Goal: Task Accomplishment & Management: Manage account settings

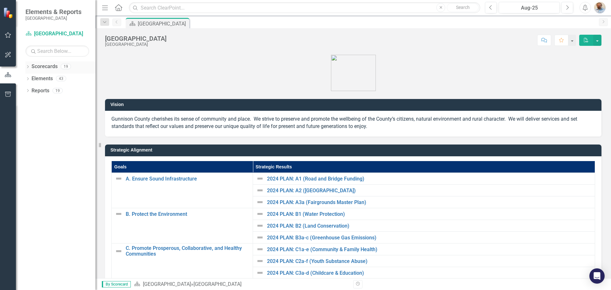
click at [28, 67] on icon at bounding box center [28, 66] width 2 height 3
click at [31, 78] on icon "Dropdown" at bounding box center [31, 78] width 5 height 4
click at [39, 91] on icon "Dropdown" at bounding box center [37, 91] width 5 height 4
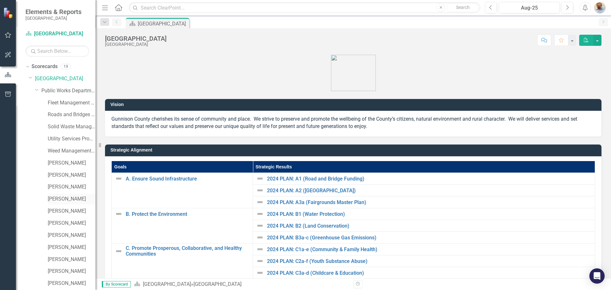
click at [66, 196] on link "[PERSON_NAME]" at bounding box center [72, 199] width 48 height 7
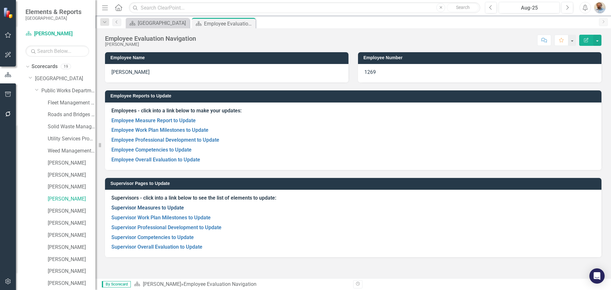
click at [164, 209] on link "Supervisor Measures to Update" at bounding box center [147, 208] width 73 height 6
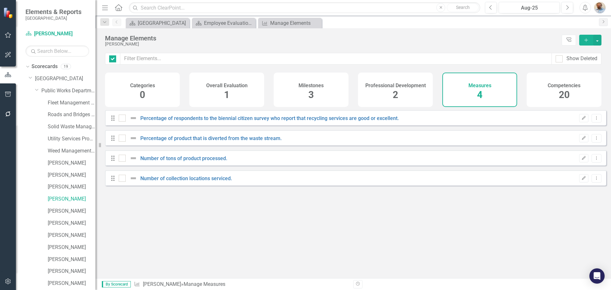
checkbox input "false"
click at [230, 121] on link "Percentage of respondents to the biennial citizen survey who report that recycl…" at bounding box center [269, 118] width 259 height 6
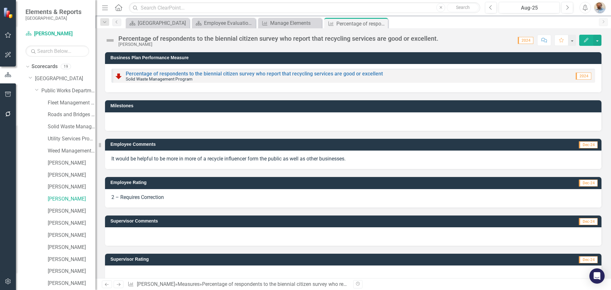
click at [119, 284] on icon "Next" at bounding box center [118, 284] width 5 height 4
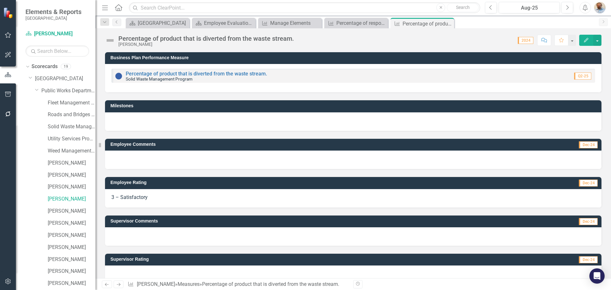
click at [118, 284] on icon "Next" at bounding box center [118, 284] width 5 height 4
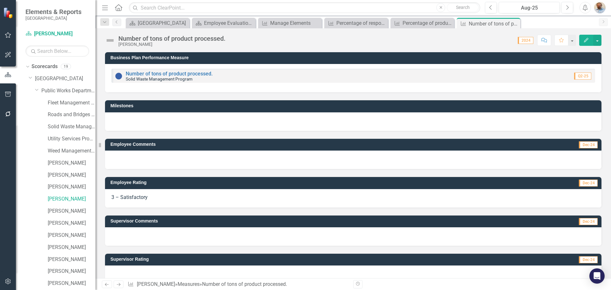
click at [118, 285] on icon at bounding box center [119, 284] width 4 height 3
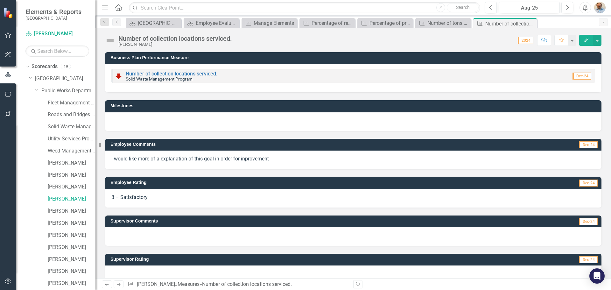
click at [118, 285] on icon at bounding box center [119, 284] width 4 height 3
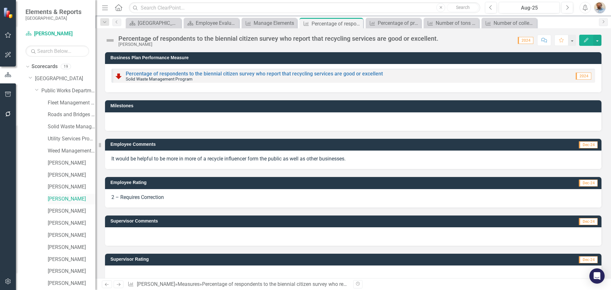
click at [63, 200] on link "[PERSON_NAME]" at bounding box center [72, 199] width 48 height 7
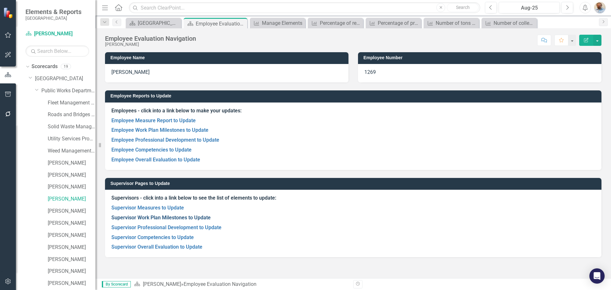
click at [150, 220] on link "Supervisor Work Plan Milestones to Update" at bounding box center [160, 218] width 99 height 6
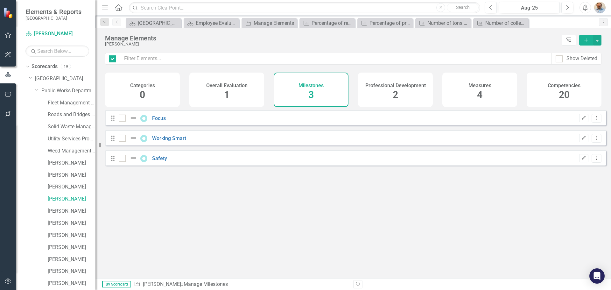
checkbox input "false"
click at [156, 121] on link "Focus" at bounding box center [159, 118] width 14 height 6
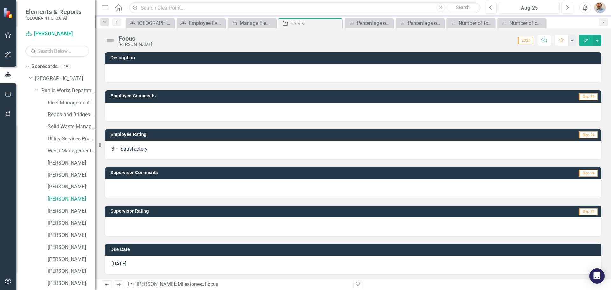
click at [116, 285] on icon "Next" at bounding box center [118, 284] width 5 height 4
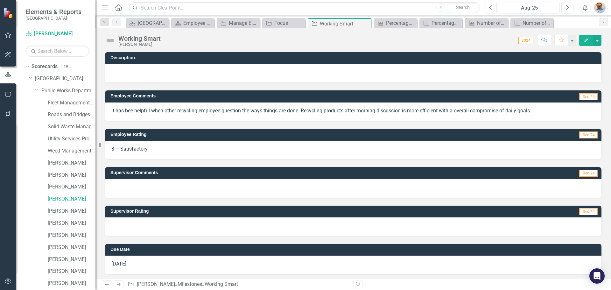
click at [116, 285] on icon "Next" at bounding box center [118, 284] width 5 height 4
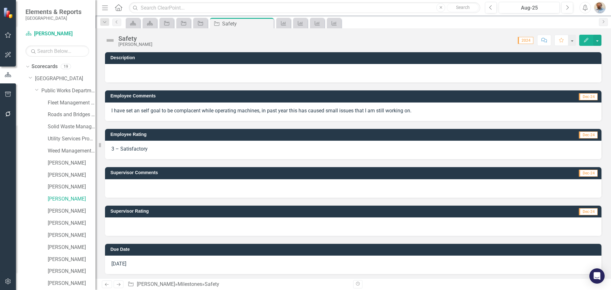
click at [161, 111] on p "I have set an self goal to be complacent while operating machines, in past year…" at bounding box center [353, 110] width 484 height 7
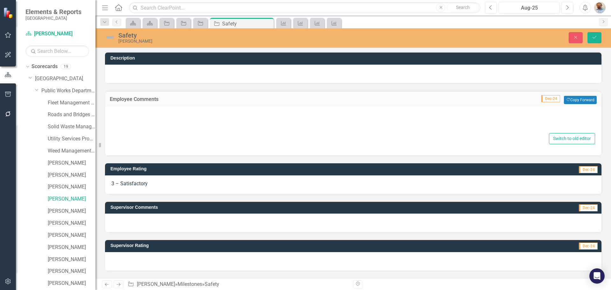
type textarea "<p>I have set an self goal to be complacent while operating machines, in past y…"
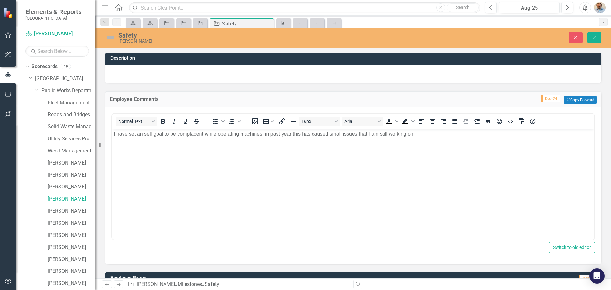
click at [170, 134] on p "I have set an self goal to be complacent while operating machines, in past year…" at bounding box center [354, 134] width 480 height 8
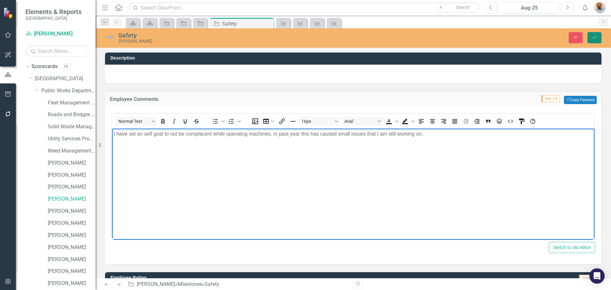
click at [597, 39] on icon "Save" at bounding box center [595, 37] width 6 height 4
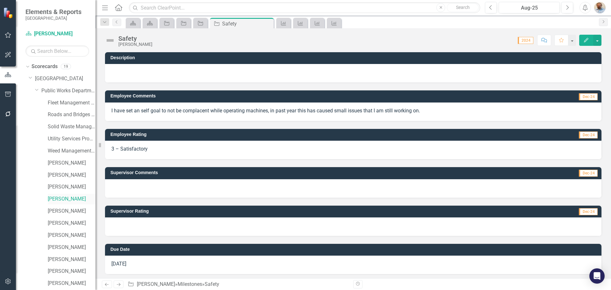
click at [66, 196] on link "[PERSON_NAME]" at bounding box center [72, 199] width 48 height 7
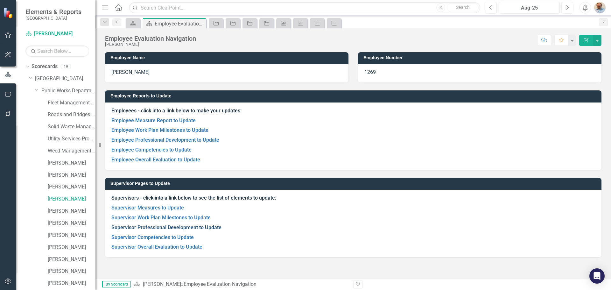
click at [178, 227] on link "Supervisor Professional Development to Update" at bounding box center [166, 228] width 110 height 6
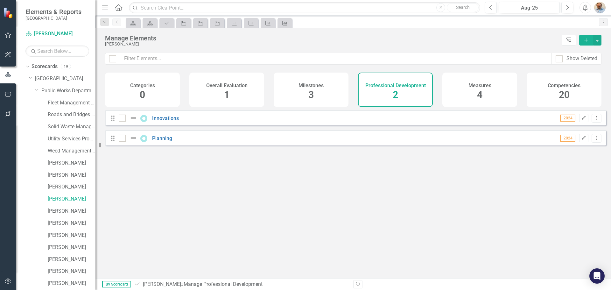
click at [170, 118] on div "Drag Innovations 2024 Edit Dropdown Menu" at bounding box center [356, 117] width 502 height 15
click at [170, 121] on link "Innovations" at bounding box center [165, 118] width 27 height 6
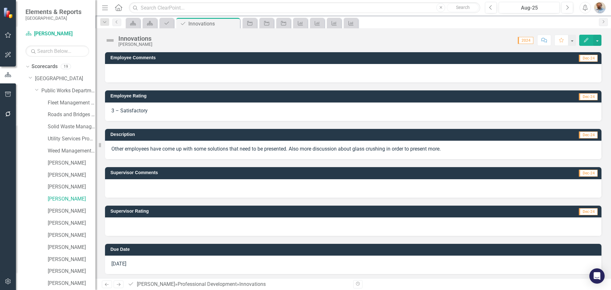
drag, startPoint x: 285, startPoint y: 148, endPoint x: 331, endPoint y: 146, distance: 46.2
click at [331, 146] on p "Other employees have come up with some solutions that need to be presented. Als…" at bounding box center [353, 149] width 484 height 7
drag, startPoint x: 333, startPoint y: 148, endPoint x: 374, endPoint y: 147, distance: 41.1
click at [372, 147] on p "Other employees have come up with some solutions that need to be presented. Als…" at bounding box center [353, 149] width 484 height 7
click at [118, 285] on icon at bounding box center [119, 284] width 4 height 3
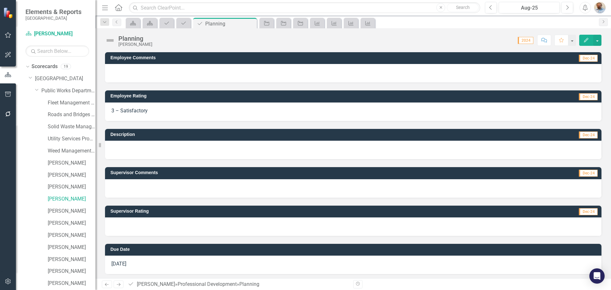
click at [118, 285] on icon at bounding box center [119, 284] width 4 height 3
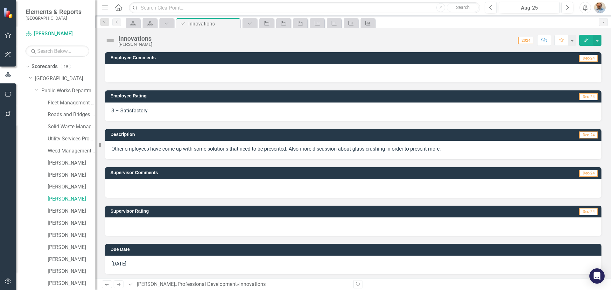
click at [118, 284] on icon "Next" at bounding box center [118, 284] width 5 height 4
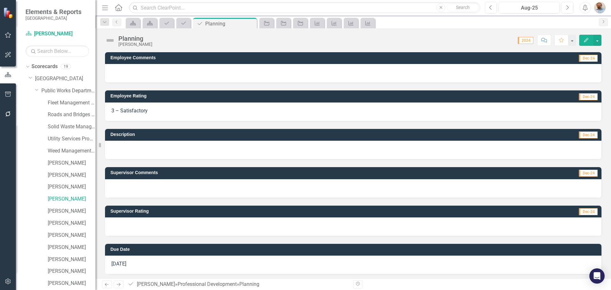
click at [161, 193] on div at bounding box center [353, 188] width 497 height 18
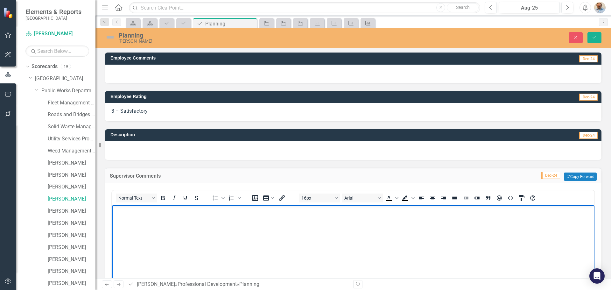
click at [175, 246] on body "Rich Text Area. Press ALT-0 for help." at bounding box center [353, 253] width 483 height 96
click at [597, 34] on button "Save" at bounding box center [595, 37] width 14 height 11
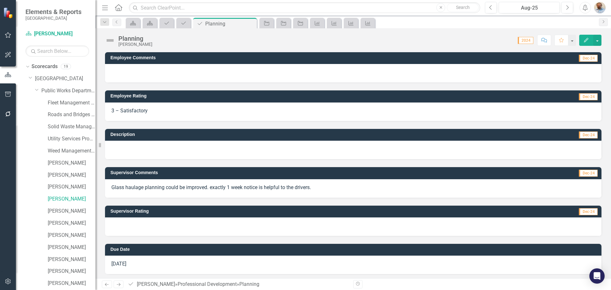
click at [117, 285] on icon "Next" at bounding box center [118, 284] width 5 height 4
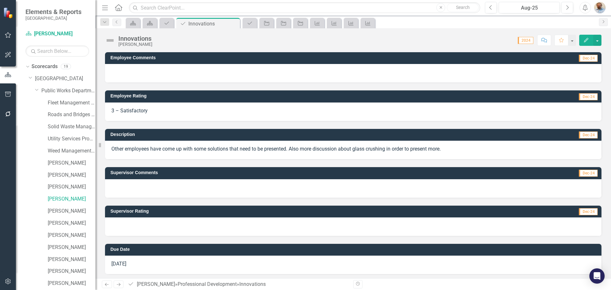
click at [146, 222] on div at bounding box center [353, 227] width 497 height 18
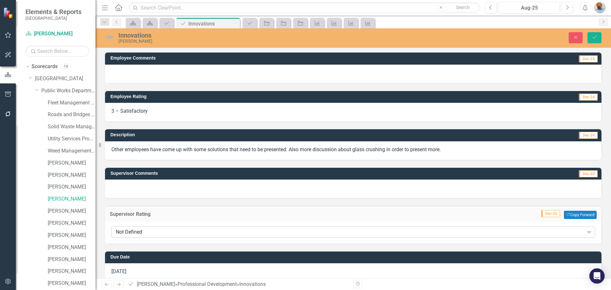
click at [144, 232] on div "Not Defined" at bounding box center [350, 232] width 468 height 7
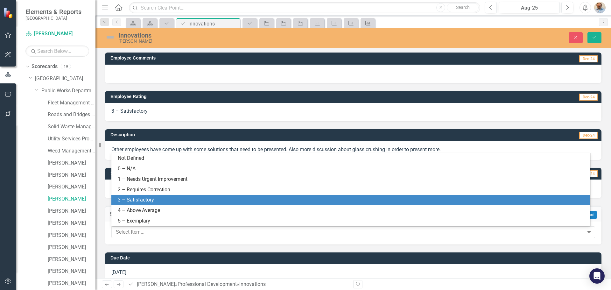
click at [148, 201] on div "3 – Satisfactory" at bounding box center [352, 200] width 469 height 7
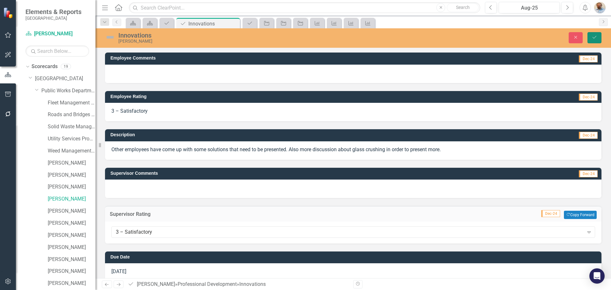
click at [597, 39] on icon "Save" at bounding box center [595, 37] width 6 height 4
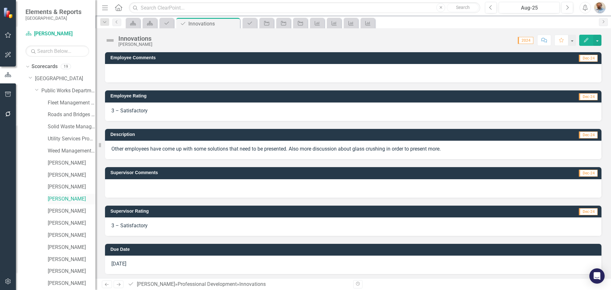
click at [67, 204] on div "[PERSON_NAME]" at bounding box center [72, 199] width 48 height 11
click at [65, 200] on link "[PERSON_NAME]" at bounding box center [72, 199] width 48 height 7
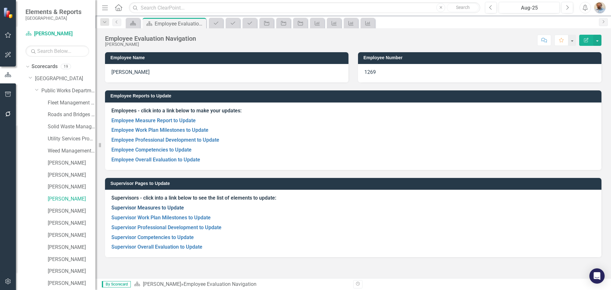
click at [149, 210] on link "Supervisor Measures to Update" at bounding box center [147, 208] width 73 height 6
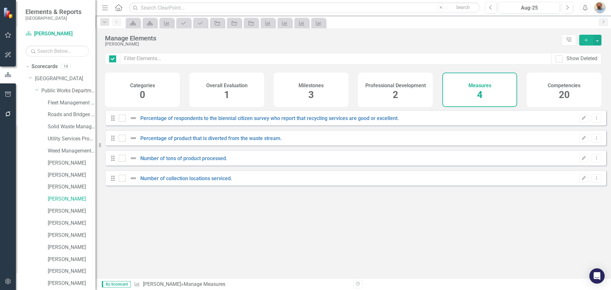
checkbox input "false"
click at [310, 122] on div "Percentage of respondents to the biennial citizen survey who report that recycl…" at bounding box center [260, 118] width 282 height 8
click at [311, 121] on link "Percentage of respondents to the biennial citizen survey who report that recycl…" at bounding box center [269, 118] width 259 height 6
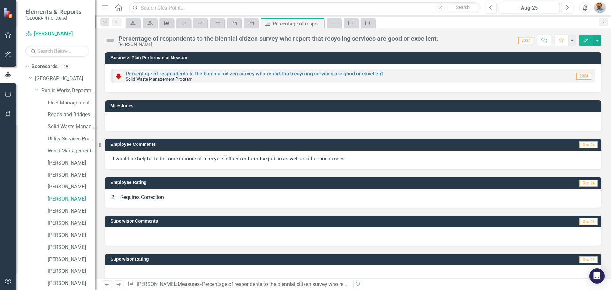
scroll to position [12, 0]
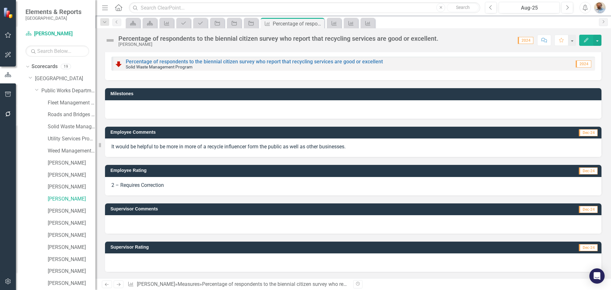
click at [208, 264] on div at bounding box center [353, 263] width 497 height 18
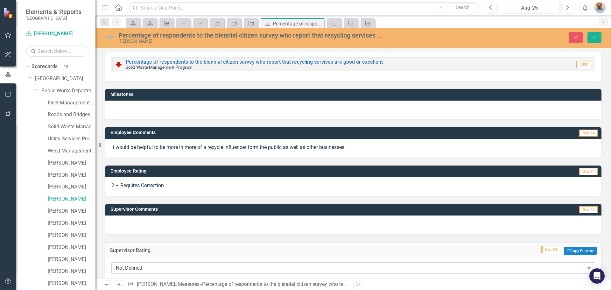
click at [144, 266] on div "Not Defined" at bounding box center [350, 268] width 468 height 7
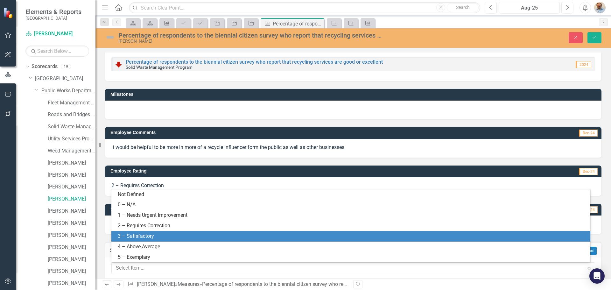
click at [154, 236] on div "3 – Satisfactory" at bounding box center [352, 236] width 469 height 7
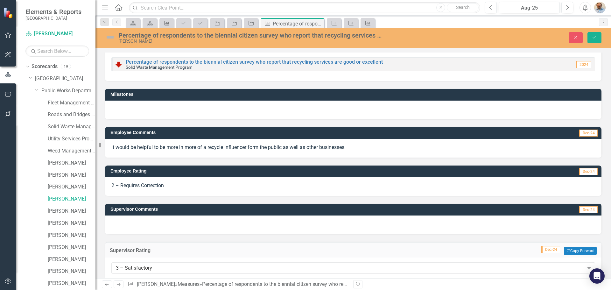
click at [153, 225] on div at bounding box center [353, 225] width 497 height 18
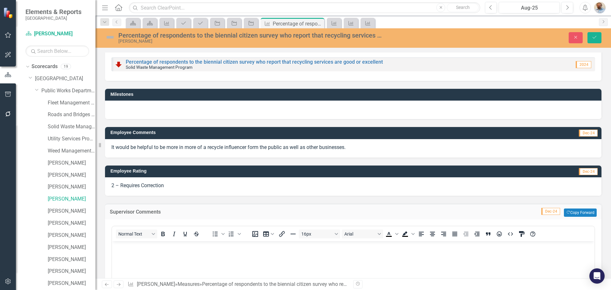
scroll to position [108, 0]
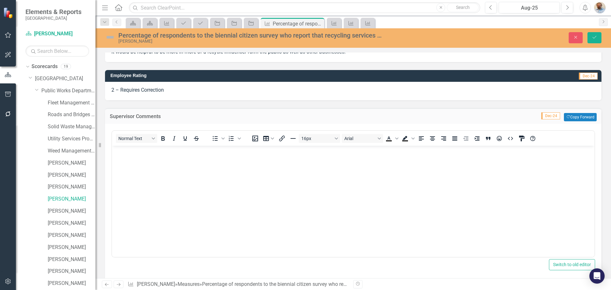
click at [177, 188] on body "Rich Text Area. Press ALT-0 for help." at bounding box center [353, 194] width 483 height 96
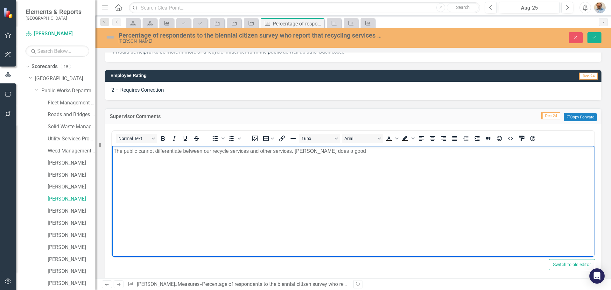
scroll to position [44, 0]
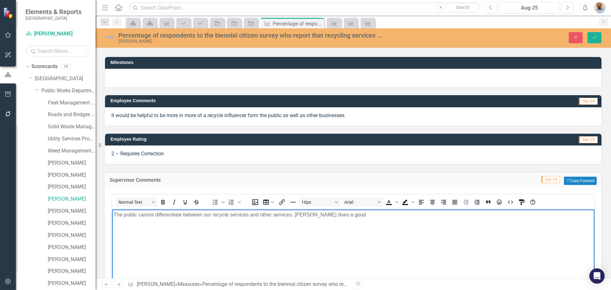
click at [347, 219] on body "The public cannot differentiate between our recycle services and other services…" at bounding box center [353, 258] width 483 height 96
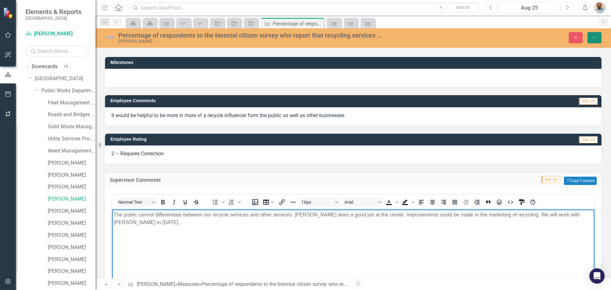
click at [597, 34] on button "Save" at bounding box center [595, 37] width 14 height 11
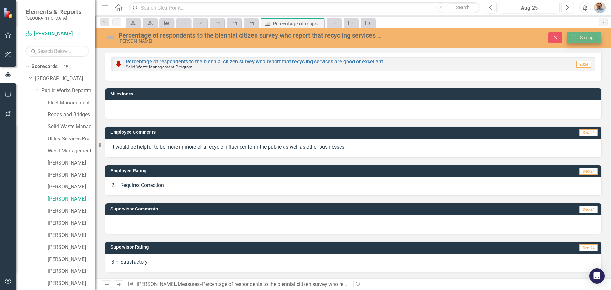
scroll to position [12, 0]
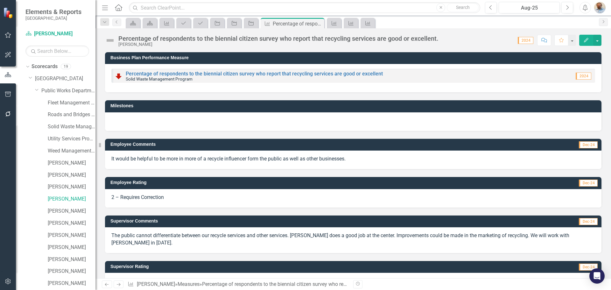
click at [119, 285] on icon "Next" at bounding box center [118, 284] width 5 height 4
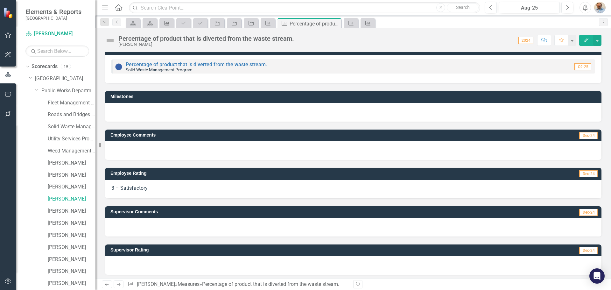
scroll to position [12, 0]
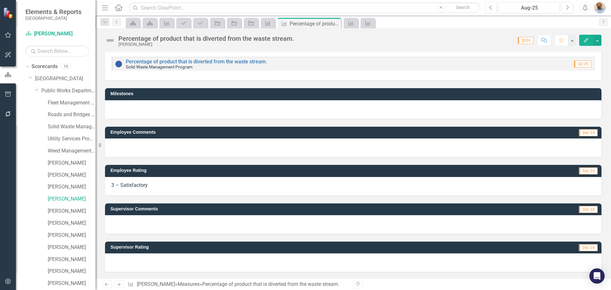
click at [154, 265] on div at bounding box center [353, 263] width 497 height 18
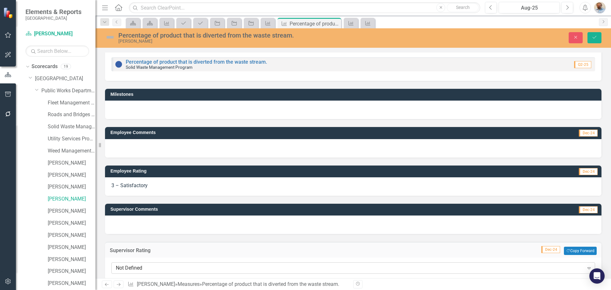
click at [152, 266] on div "Not Defined" at bounding box center [350, 268] width 468 height 7
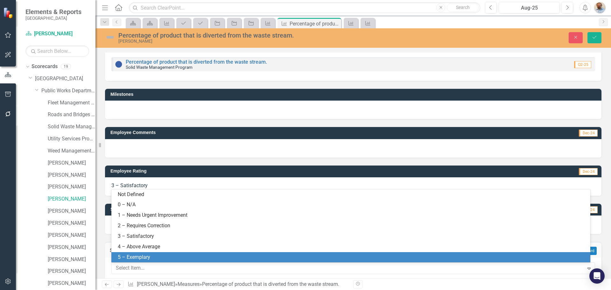
click at [159, 252] on div "5 – Exemplary" at bounding box center [350, 257] width 479 height 11
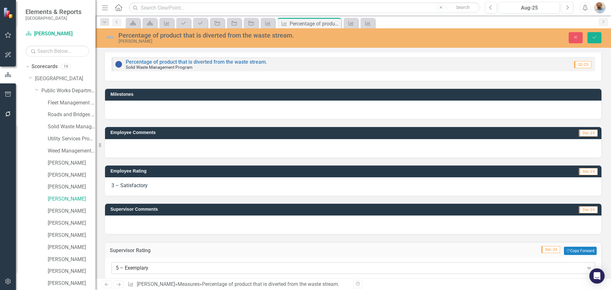
click at [158, 268] on div "5 – Exemplary" at bounding box center [350, 268] width 468 height 7
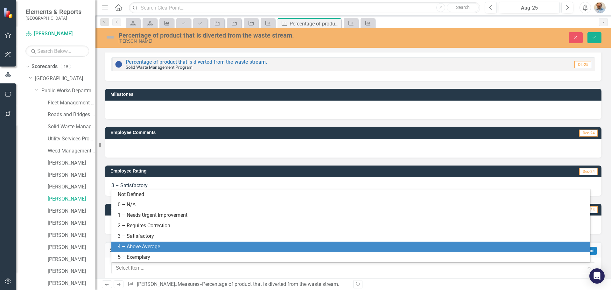
click at [160, 250] on div "4 – Above Average" at bounding box center [352, 246] width 469 height 7
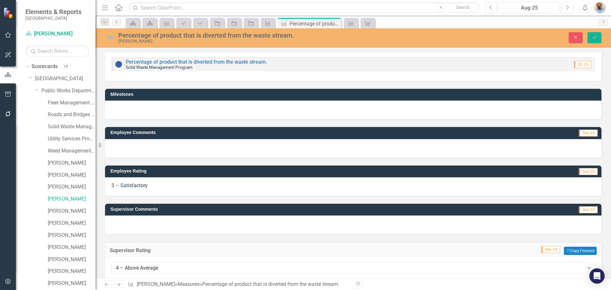
click at [163, 231] on div at bounding box center [353, 225] width 497 height 18
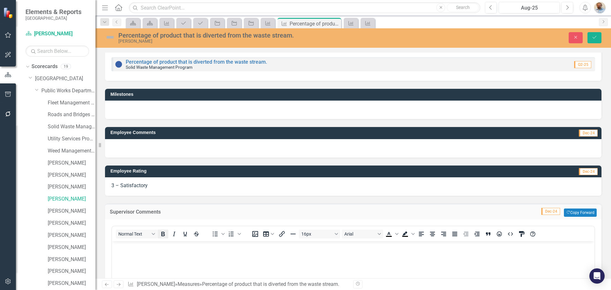
scroll to position [0, 0]
click at [195, 263] on body "Rich Text Area. Press ALT-0 for help." at bounding box center [353, 289] width 483 height 96
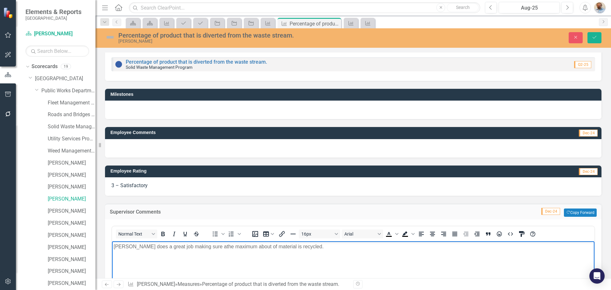
click at [194, 248] on p "[PERSON_NAME] does a great job making sure athe maximum about of material is re…" at bounding box center [354, 247] width 480 height 8
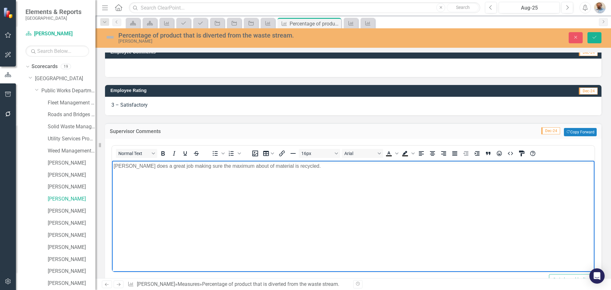
scroll to position [163, 0]
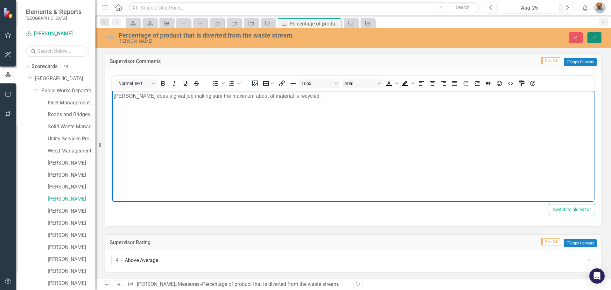
click at [598, 35] on button "Save" at bounding box center [595, 37] width 14 height 11
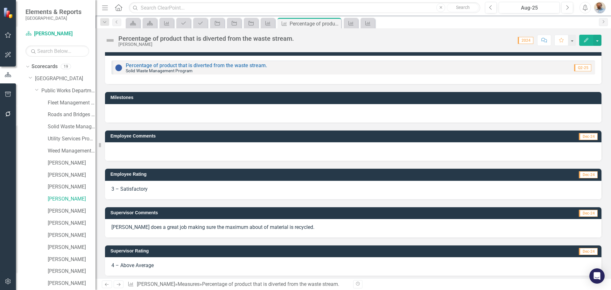
scroll to position [12, 0]
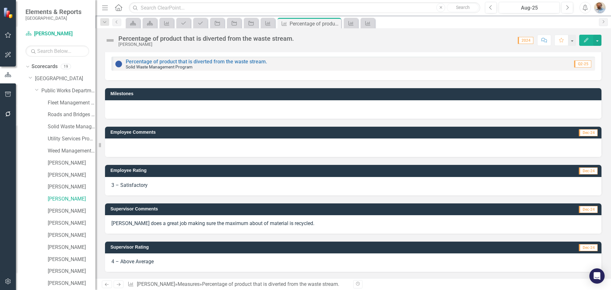
click at [120, 281] on link "Next" at bounding box center [119, 285] width 10 height 8
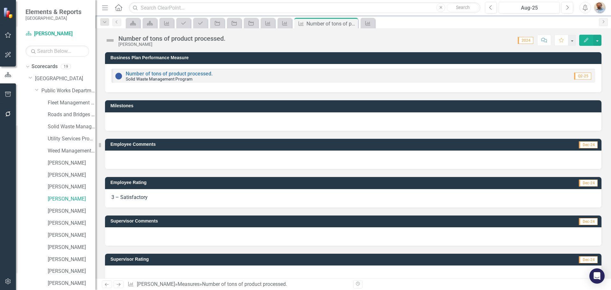
click at [146, 269] on div at bounding box center [353, 275] width 497 height 18
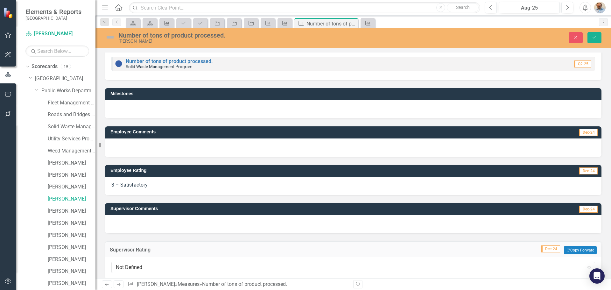
scroll to position [20, 0]
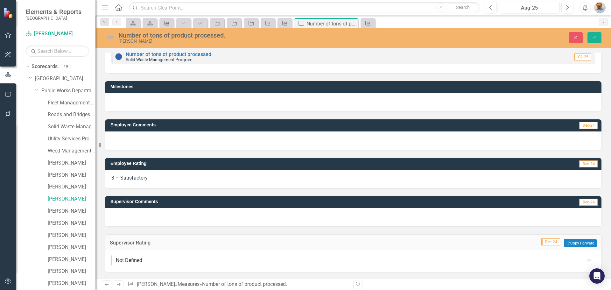
click at [161, 259] on div "Not Defined" at bounding box center [350, 260] width 468 height 7
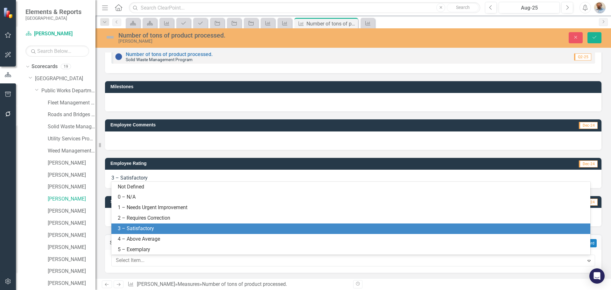
click at [153, 228] on div "3 – Satisfactory" at bounding box center [352, 228] width 469 height 7
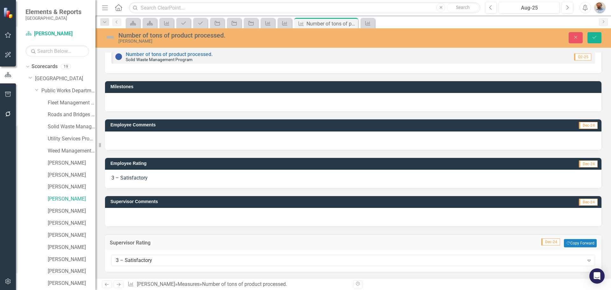
click at [143, 222] on div at bounding box center [353, 217] width 497 height 18
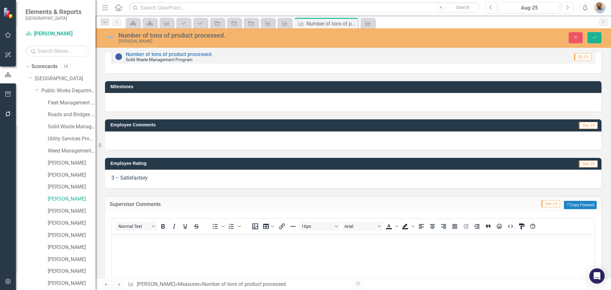
scroll to position [0, 0]
click at [140, 252] on body "Rich Text Area. Press ALT-0 for help." at bounding box center [353, 282] width 483 height 96
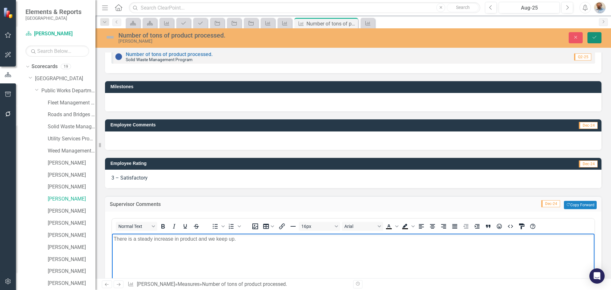
click at [596, 41] on button "Save" at bounding box center [595, 37] width 14 height 11
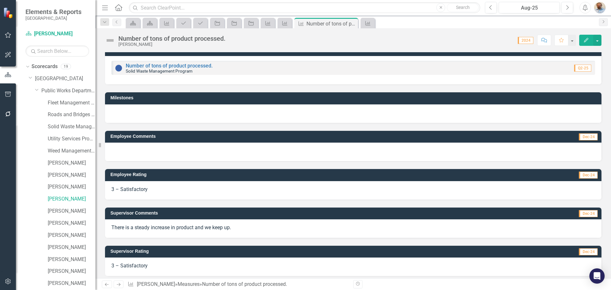
scroll to position [12, 0]
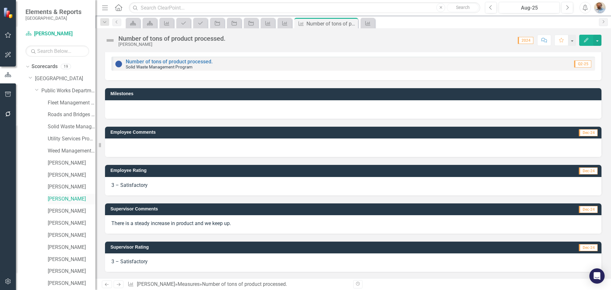
click at [56, 200] on link "[PERSON_NAME]" at bounding box center [72, 199] width 48 height 7
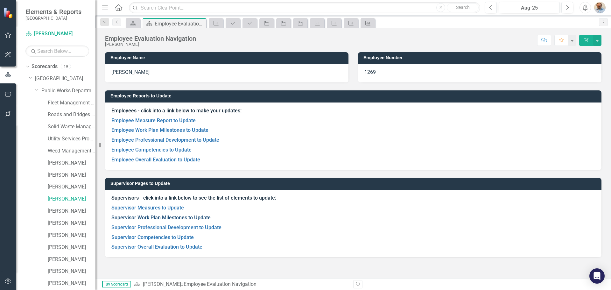
click at [119, 220] on link "Supervisor Work Plan Milestones to Update" at bounding box center [160, 218] width 99 height 6
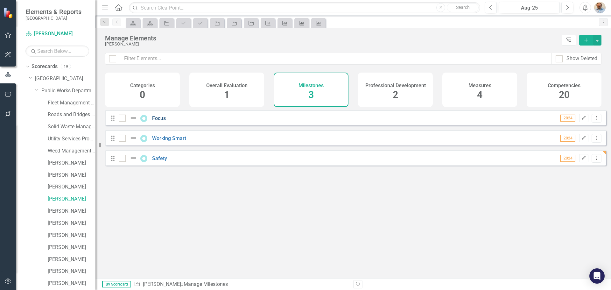
click at [159, 120] on link "Focus" at bounding box center [159, 118] width 14 height 6
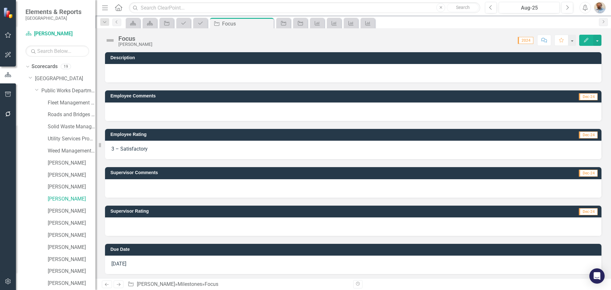
click at [150, 223] on div at bounding box center [353, 227] width 497 height 18
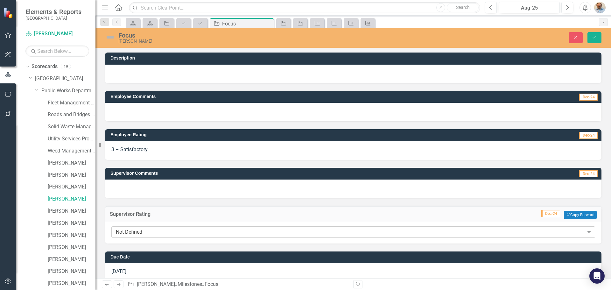
click at [152, 232] on div "Not Defined" at bounding box center [350, 232] width 468 height 7
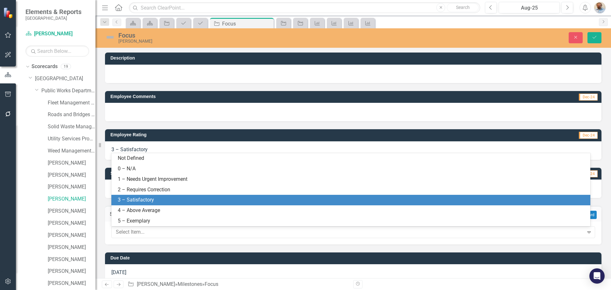
click at [156, 200] on div "3 – Satisfactory" at bounding box center [352, 200] width 469 height 7
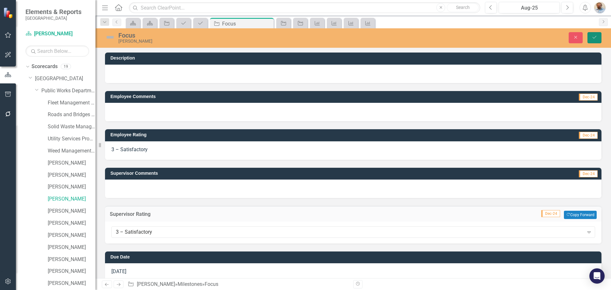
click at [594, 37] on icon "Save" at bounding box center [595, 37] width 6 height 4
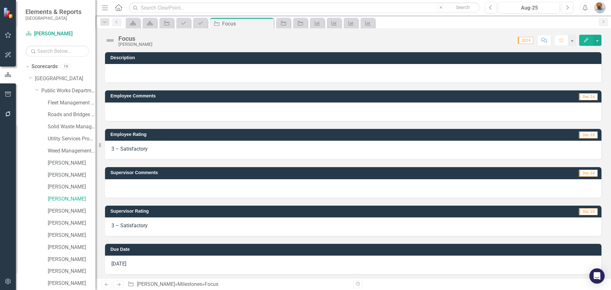
click at [121, 282] on link "Next" at bounding box center [119, 285] width 10 height 8
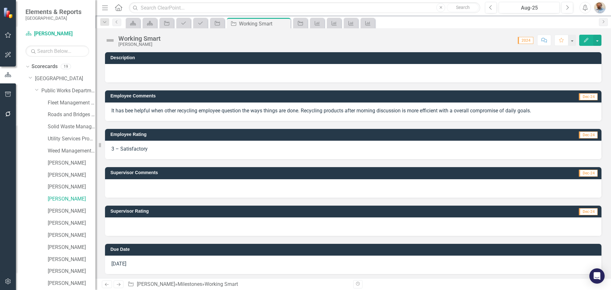
click at [143, 191] on div at bounding box center [353, 188] width 497 height 18
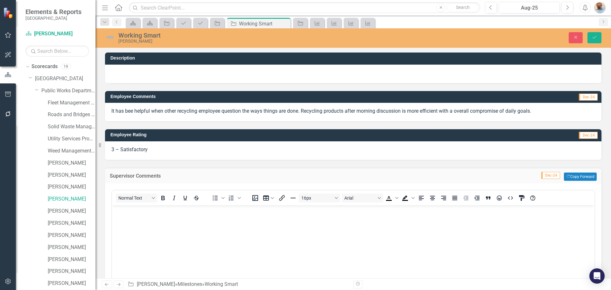
drag, startPoint x: 146, startPoint y: 215, endPoint x: 138, endPoint y: 221, distance: 9.6
click at [146, 215] on body "Rich Text Area. Press ALT-0 for help." at bounding box center [353, 253] width 483 height 96
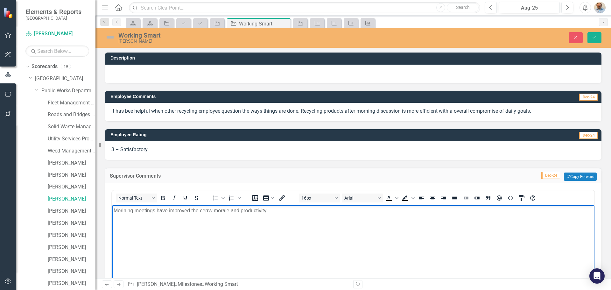
click at [209, 212] on p "Morining meetings have improved the cerrw morale and productivity." at bounding box center [354, 211] width 480 height 8
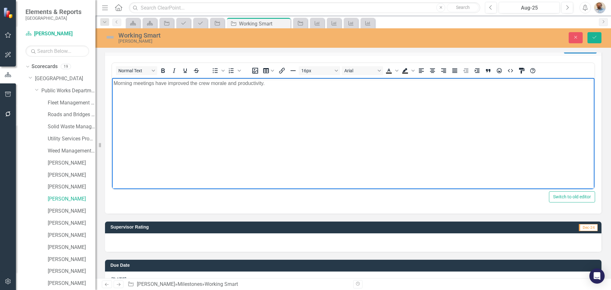
click at [169, 251] on div at bounding box center [353, 242] width 497 height 18
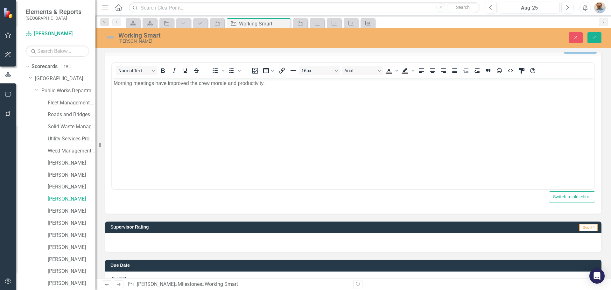
click at [169, 251] on div at bounding box center [353, 242] width 497 height 18
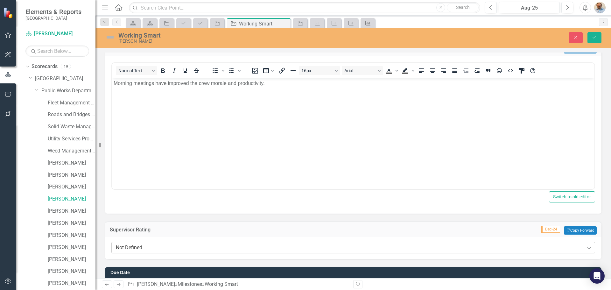
click at [168, 250] on div "Not Defined" at bounding box center [350, 247] width 468 height 7
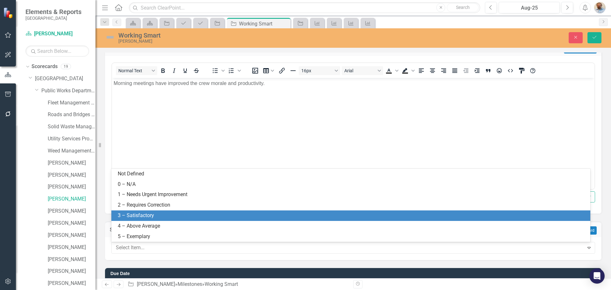
click at [170, 217] on div "3 – Satisfactory" at bounding box center [352, 215] width 469 height 7
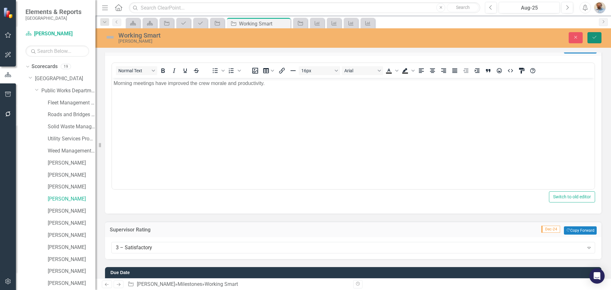
click at [593, 36] on icon "Save" at bounding box center [595, 37] width 6 height 4
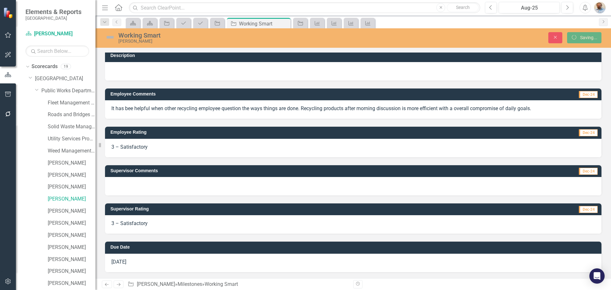
scroll to position [3, 0]
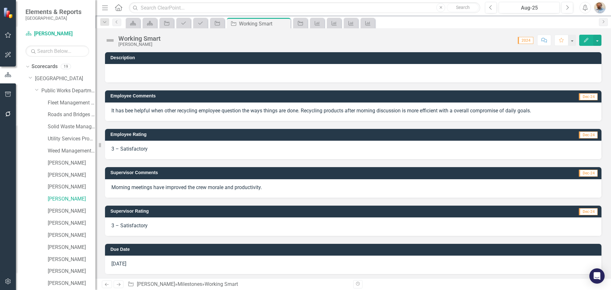
click at [120, 284] on icon "Next" at bounding box center [118, 284] width 5 height 4
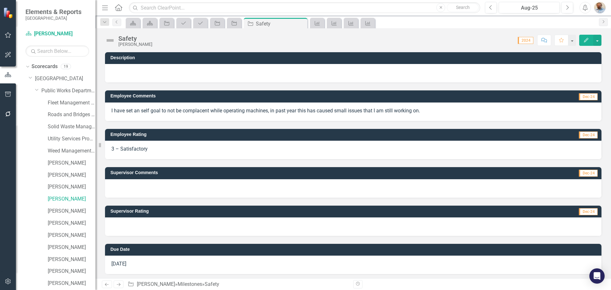
click at [145, 228] on div at bounding box center [353, 227] width 497 height 18
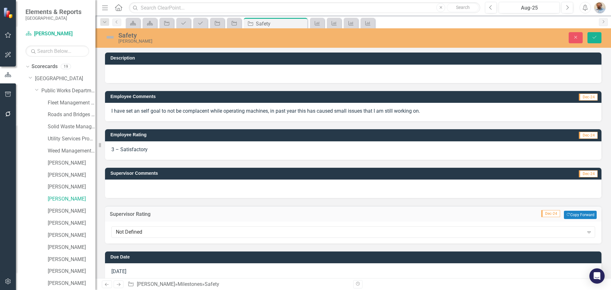
click at [147, 239] on div "Not Defined Expand" at bounding box center [353, 233] width 497 height 22
click at [147, 233] on div "Not Defined" at bounding box center [350, 232] width 468 height 7
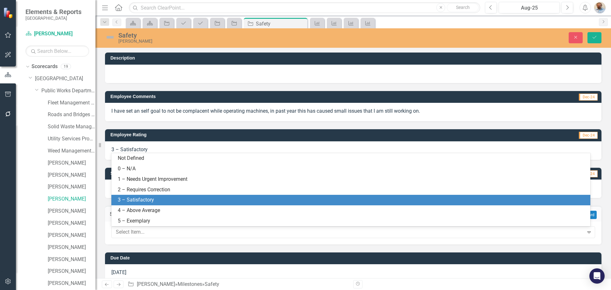
click at [145, 202] on div "3 – Satisfactory" at bounding box center [352, 200] width 469 height 7
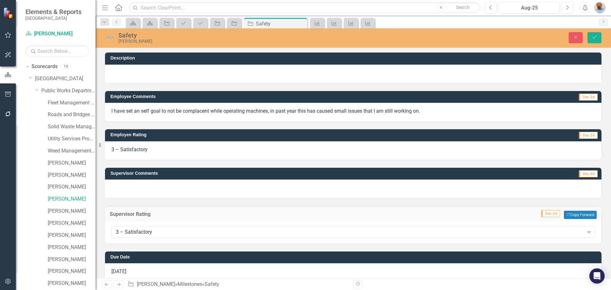
click at [136, 183] on div at bounding box center [353, 189] width 497 height 18
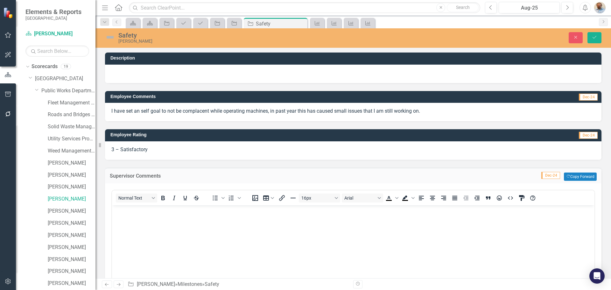
click at [142, 223] on body "Rich Text Area. Press ALT-0 for help." at bounding box center [353, 253] width 483 height 96
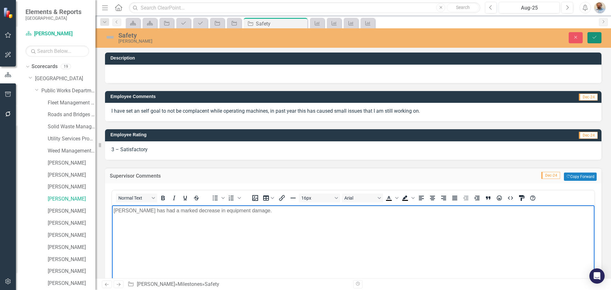
click at [594, 36] on icon "Save" at bounding box center [595, 37] width 6 height 4
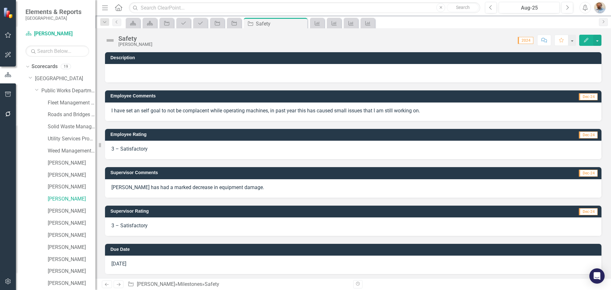
click at [120, 286] on icon "Next" at bounding box center [118, 284] width 5 height 4
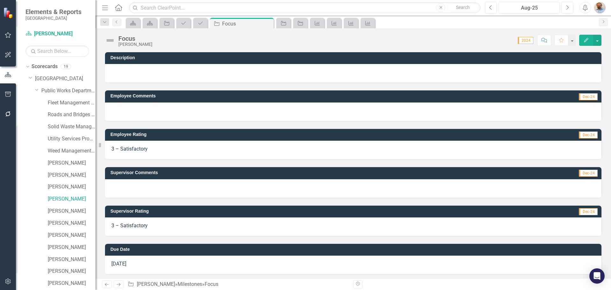
click at [120, 286] on icon "Next" at bounding box center [118, 284] width 5 height 4
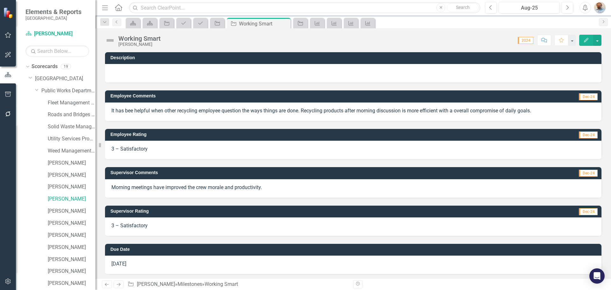
click at [120, 286] on icon "Next" at bounding box center [118, 284] width 5 height 4
click at [61, 199] on link "[PERSON_NAME]" at bounding box center [72, 199] width 48 height 7
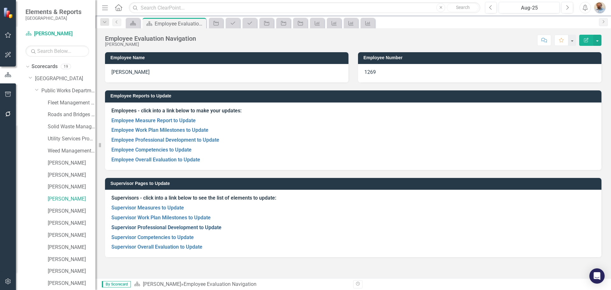
click at [156, 229] on link "Supervisor Professional Development to Update" at bounding box center [166, 228] width 110 height 6
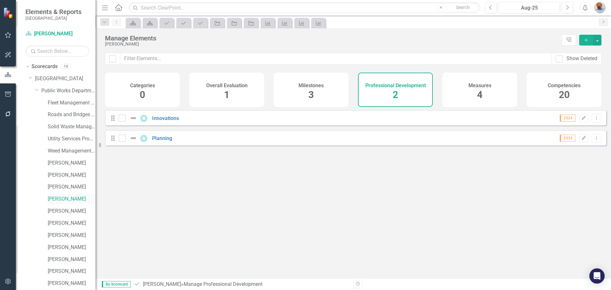
click at [65, 198] on link "[PERSON_NAME]" at bounding box center [72, 199] width 48 height 7
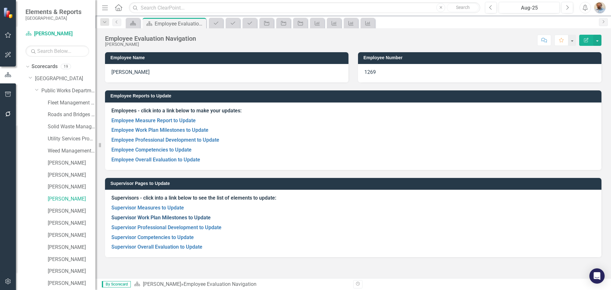
click at [140, 218] on link "Supervisor Work Plan Milestones to Update" at bounding box center [160, 218] width 99 height 6
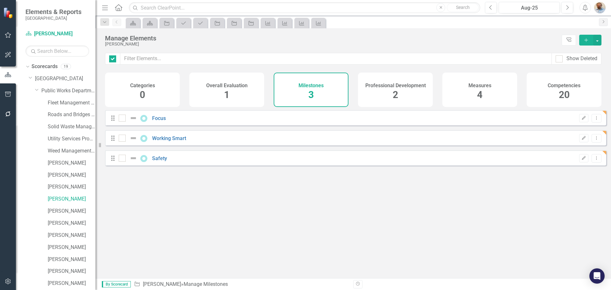
checkbox input "false"
click at [162, 161] on link "Safety" at bounding box center [159, 158] width 15 height 6
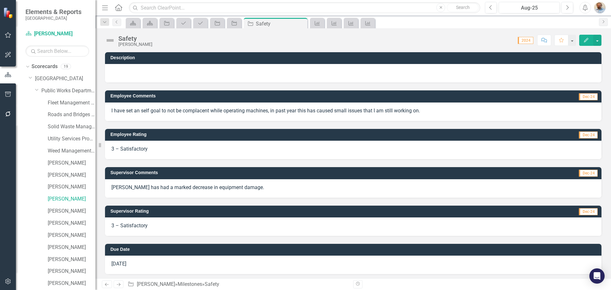
drag, startPoint x: 147, startPoint y: 186, endPoint x: 232, endPoint y: 186, distance: 85.0
click at [232, 186] on p "[PERSON_NAME] has had a marked decrease in equipment damage." at bounding box center [353, 187] width 484 height 7
click at [62, 196] on link "[PERSON_NAME]" at bounding box center [72, 199] width 48 height 7
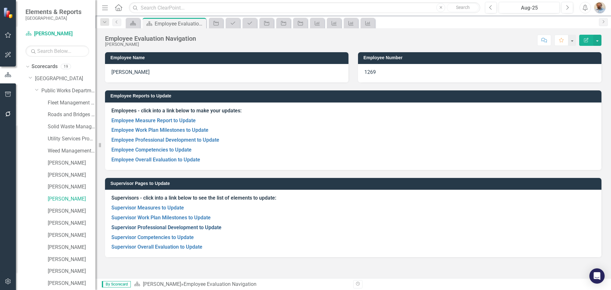
click at [148, 227] on link "Supervisor Professional Development to Update" at bounding box center [166, 228] width 110 height 6
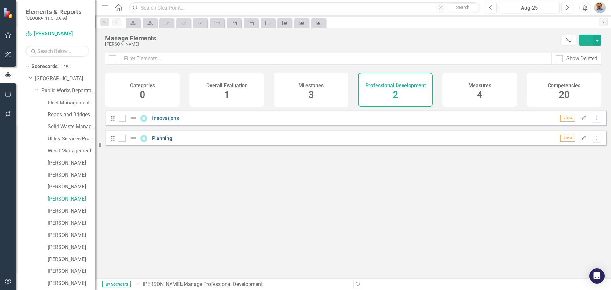
click at [166, 141] on link "Planning" at bounding box center [162, 138] width 20 height 6
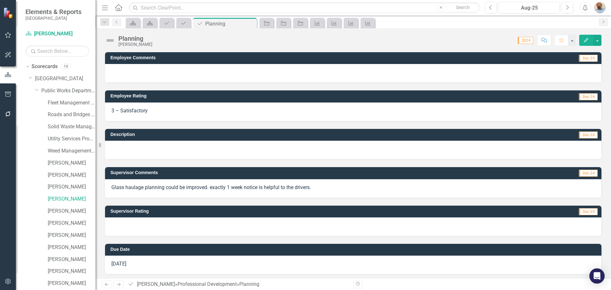
click at [181, 227] on div at bounding box center [353, 227] width 497 height 18
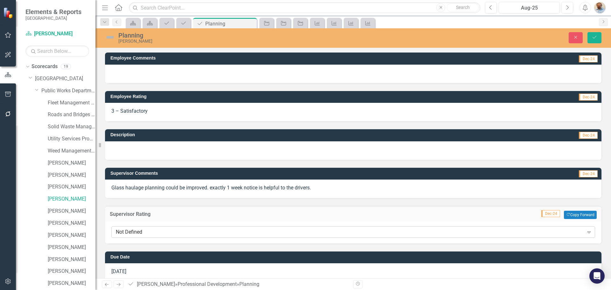
click at [181, 233] on div "Not Defined" at bounding box center [350, 232] width 468 height 7
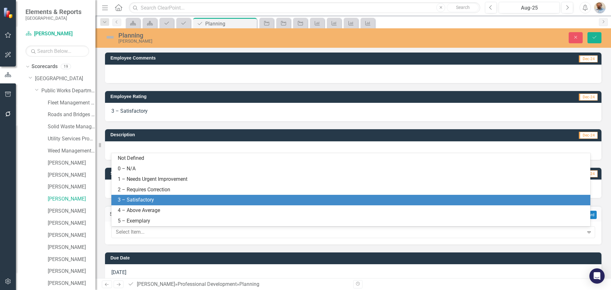
click at [173, 199] on div "3 – Satisfactory" at bounding box center [352, 200] width 469 height 7
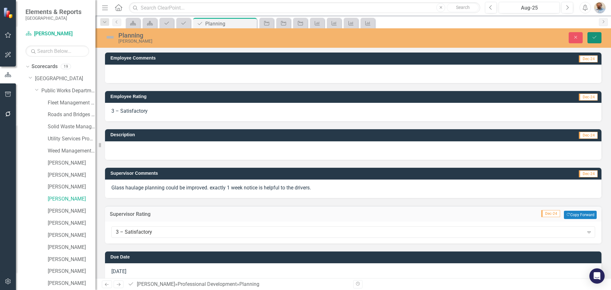
click at [591, 37] on button "Save" at bounding box center [595, 37] width 14 height 11
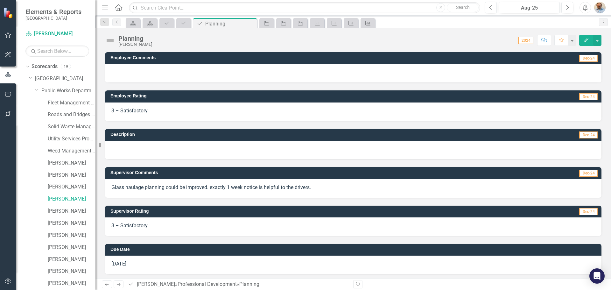
click at [118, 282] on icon "Next" at bounding box center [118, 284] width 5 height 4
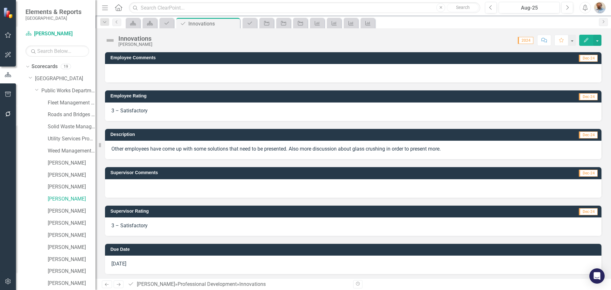
click at [117, 282] on icon "Next" at bounding box center [118, 284] width 5 height 4
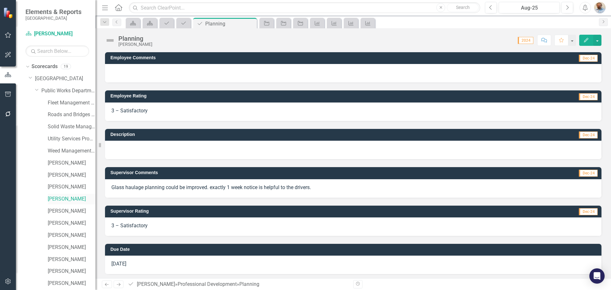
click at [68, 200] on link "[PERSON_NAME]" at bounding box center [72, 199] width 48 height 7
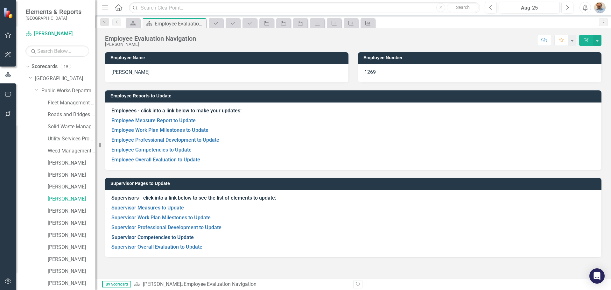
click at [153, 240] on link "Supervisor Competencies to Update" at bounding box center [152, 237] width 82 height 6
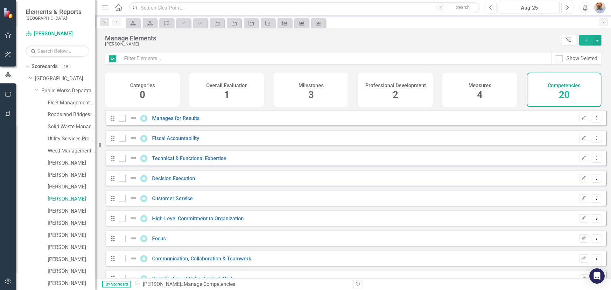
checkbox input "false"
click at [192, 121] on link "Manages for Results" at bounding box center [175, 118] width 47 height 6
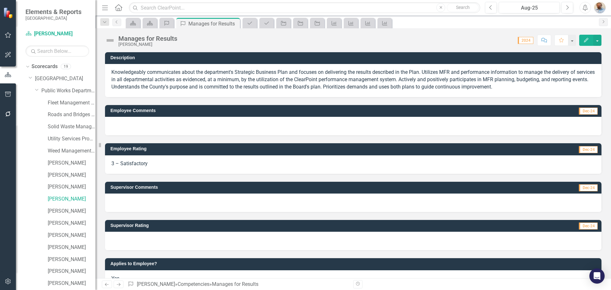
click at [196, 240] on div at bounding box center [353, 241] width 497 height 18
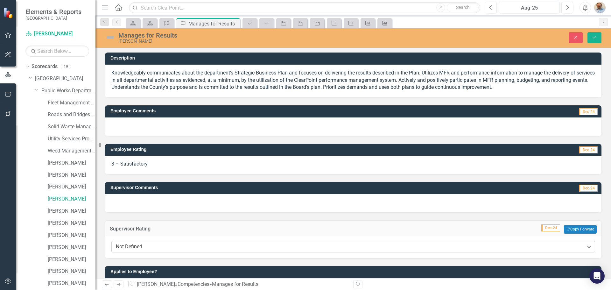
click at [183, 247] on div "Not Defined" at bounding box center [350, 246] width 468 height 7
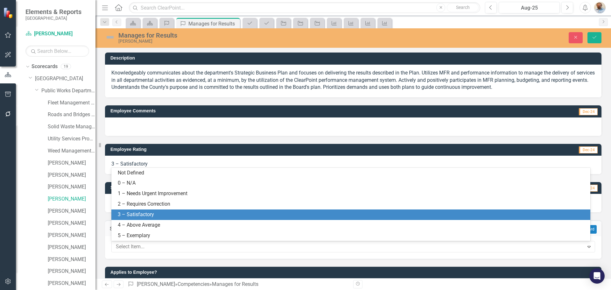
click at [159, 212] on div "3 – Satisfactory" at bounding box center [352, 214] width 469 height 7
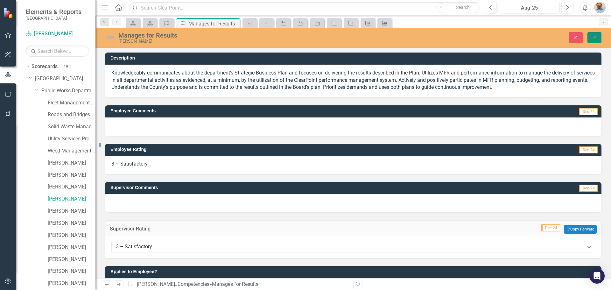
click at [596, 34] on button "Save" at bounding box center [595, 37] width 14 height 11
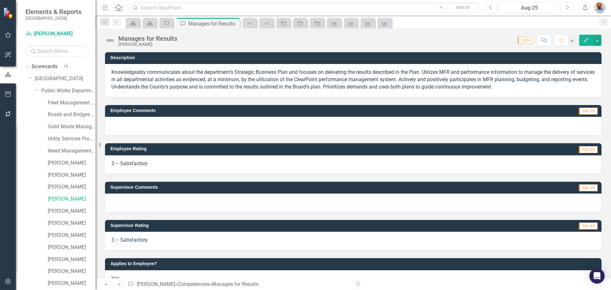
click at [118, 283] on icon "Next" at bounding box center [118, 284] width 5 height 4
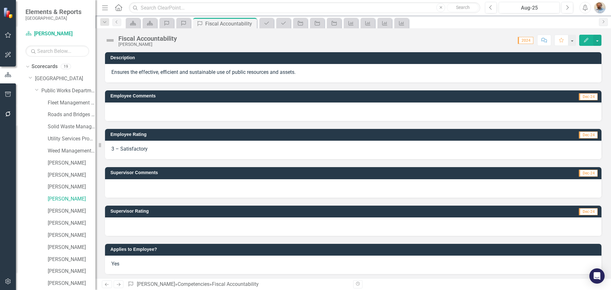
click at [152, 229] on div at bounding box center [353, 227] width 497 height 18
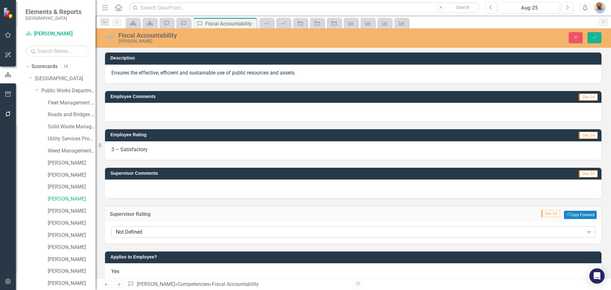
click at [152, 230] on div "Not Defined" at bounding box center [350, 232] width 468 height 7
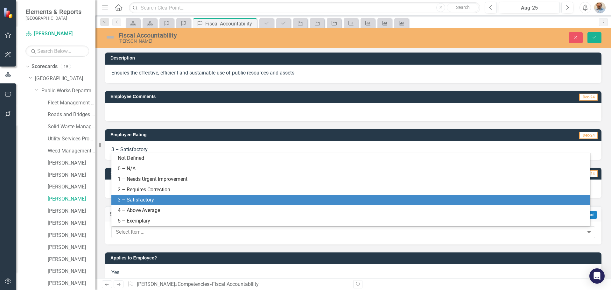
click at [152, 199] on div "3 – Satisfactory" at bounding box center [352, 200] width 469 height 7
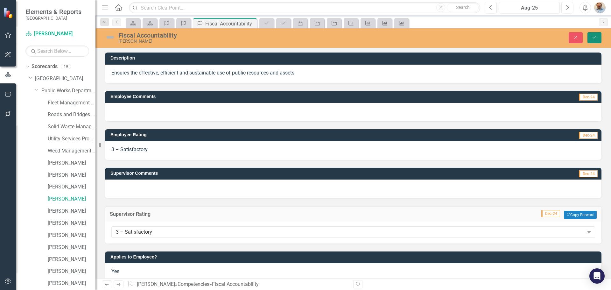
click at [590, 38] on button "Save" at bounding box center [595, 37] width 14 height 11
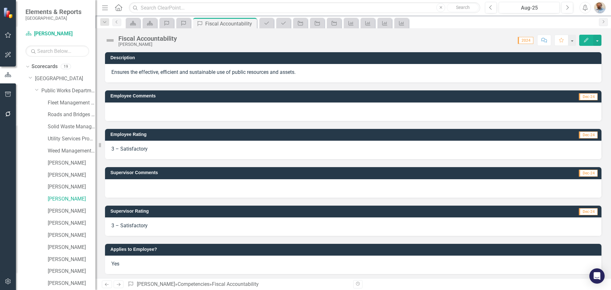
click at [122, 286] on link "Next" at bounding box center [119, 285] width 10 height 8
click at [143, 221] on div at bounding box center [353, 227] width 497 height 18
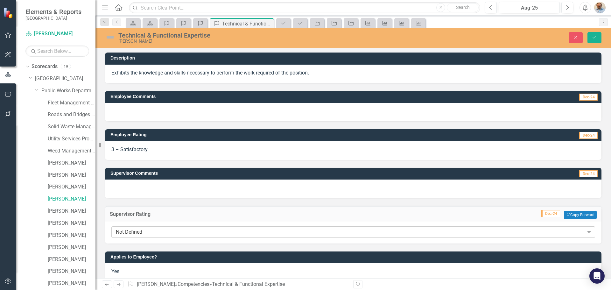
click at [148, 232] on div "Not Defined" at bounding box center [350, 232] width 468 height 7
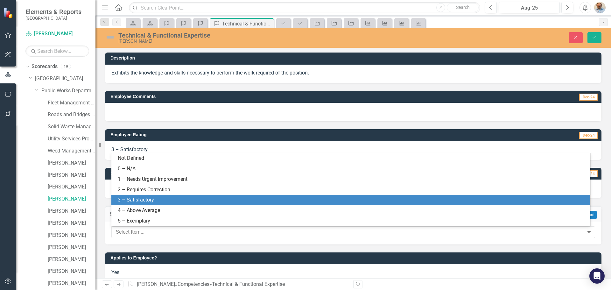
click at [150, 203] on div "3 – Satisfactory" at bounding box center [352, 200] width 469 height 7
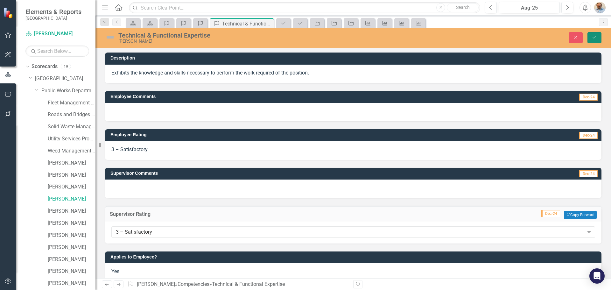
click at [591, 38] on button "Save" at bounding box center [595, 37] width 14 height 11
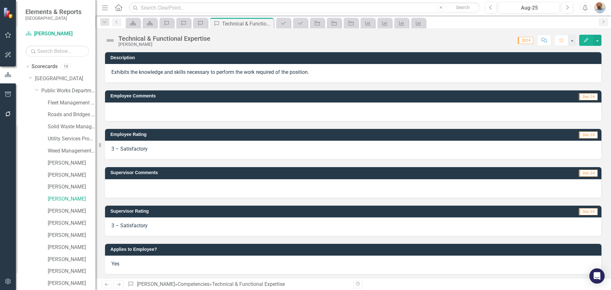
click at [119, 287] on icon "Next" at bounding box center [118, 284] width 5 height 4
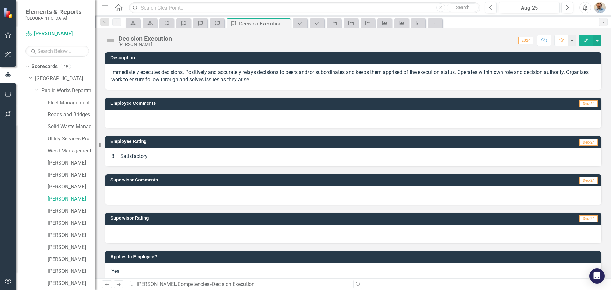
click at [173, 232] on div at bounding box center [353, 234] width 497 height 18
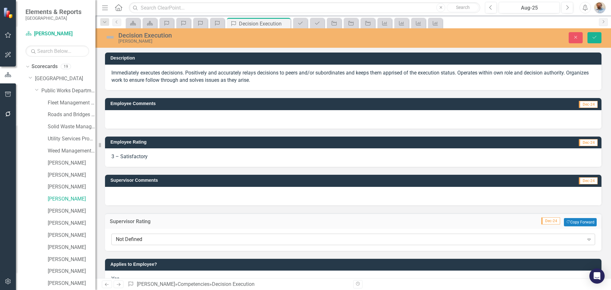
click at [156, 242] on div "Not Defined" at bounding box center [350, 239] width 468 height 7
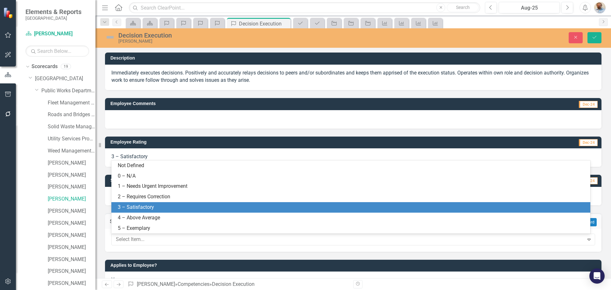
click at [169, 203] on div "3 – Satisfactory" at bounding box center [350, 207] width 479 height 11
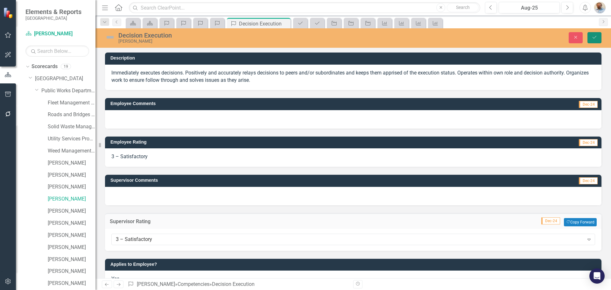
click at [589, 36] on button "Save" at bounding box center [595, 37] width 14 height 11
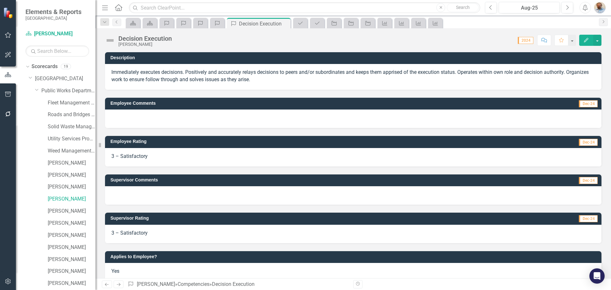
click at [121, 284] on icon "Next" at bounding box center [118, 284] width 5 height 4
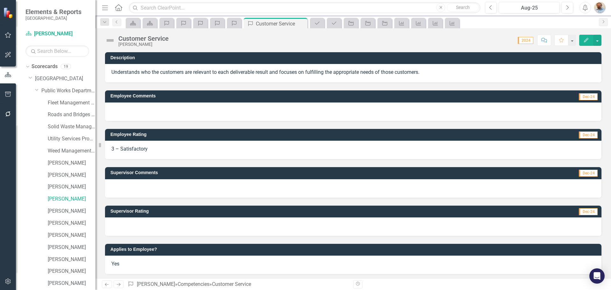
click at [161, 226] on div at bounding box center [353, 227] width 497 height 18
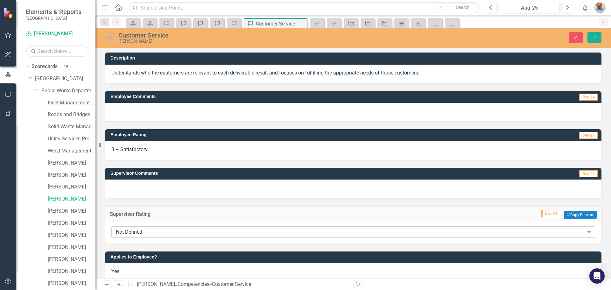
click at [165, 233] on div "Not Defined" at bounding box center [350, 232] width 468 height 7
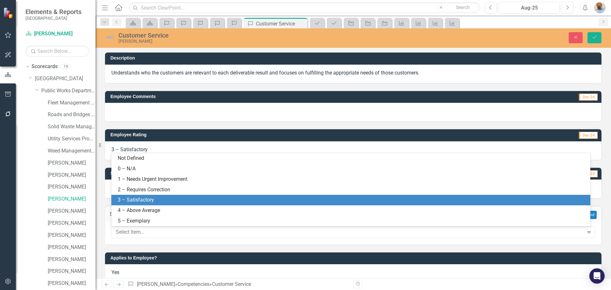
click at [168, 197] on div "3 – Satisfactory" at bounding box center [352, 200] width 469 height 7
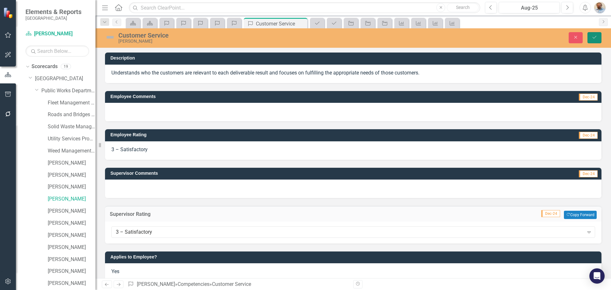
click at [590, 36] on button "Save" at bounding box center [595, 37] width 14 height 11
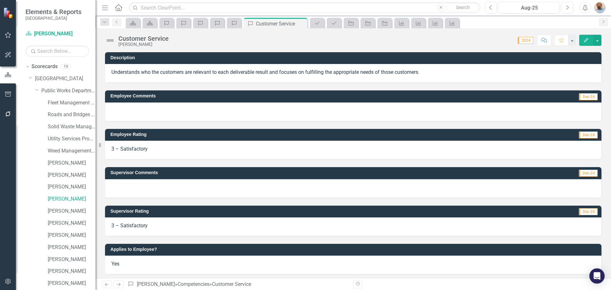
click at [122, 285] on link "Next" at bounding box center [119, 285] width 10 height 8
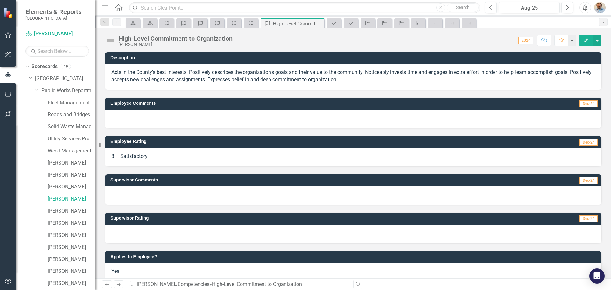
click at [132, 232] on div at bounding box center [353, 234] width 497 height 18
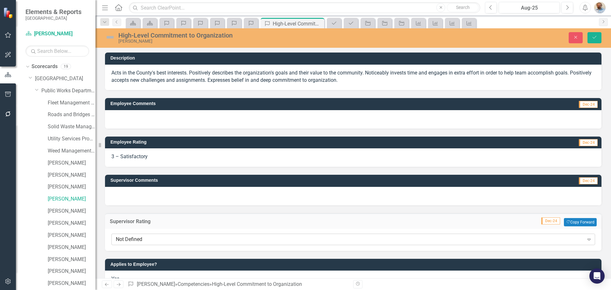
click at [132, 235] on div "Not Defined Expand" at bounding box center [353, 239] width 484 height 11
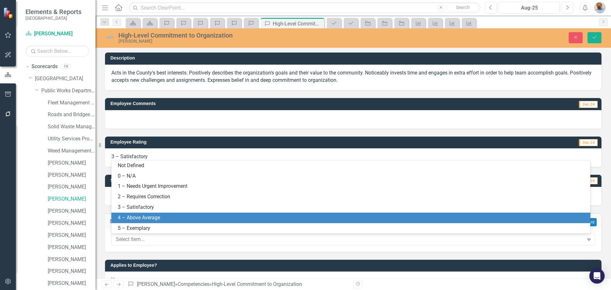
click at [132, 215] on div "4 – Above Average" at bounding box center [352, 217] width 469 height 7
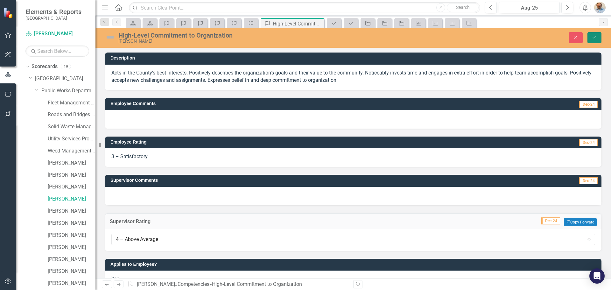
click at [593, 34] on button "Save" at bounding box center [595, 37] width 14 height 11
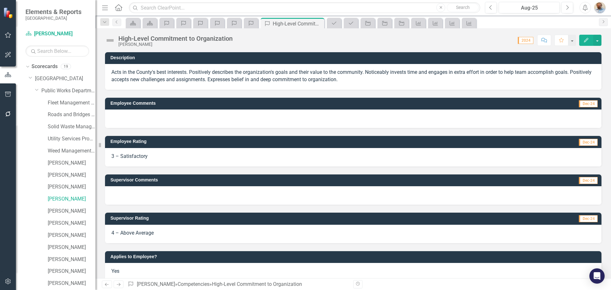
click at [118, 287] on link "Next" at bounding box center [119, 285] width 10 height 8
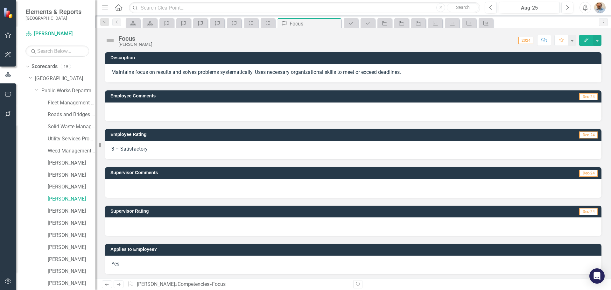
click at [136, 227] on div at bounding box center [353, 227] width 497 height 18
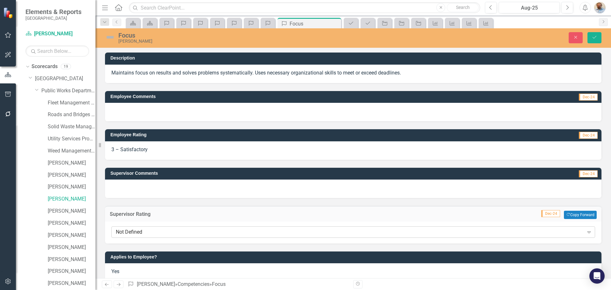
click at [139, 230] on div "Not Defined" at bounding box center [350, 232] width 468 height 7
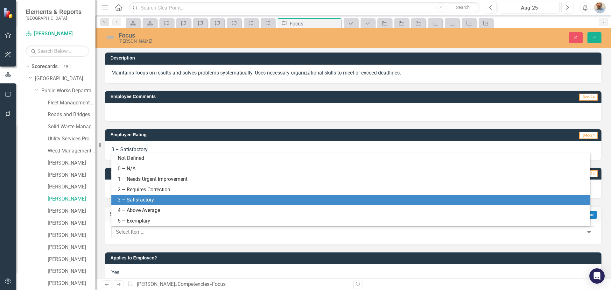
click at [142, 199] on div "3 – Satisfactory" at bounding box center [352, 200] width 469 height 7
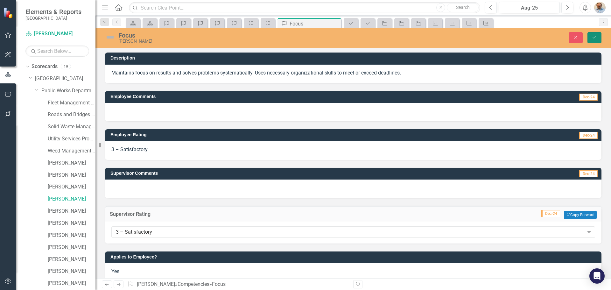
click at [595, 40] on button "Save" at bounding box center [595, 37] width 14 height 11
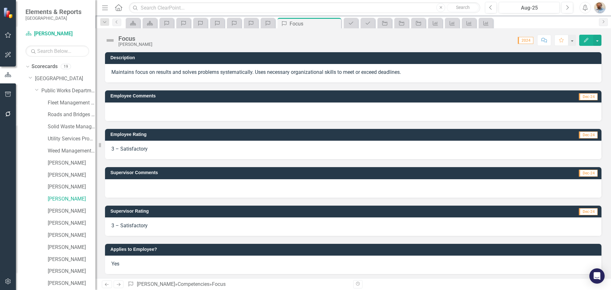
click at [119, 286] on icon at bounding box center [119, 284] width 4 height 3
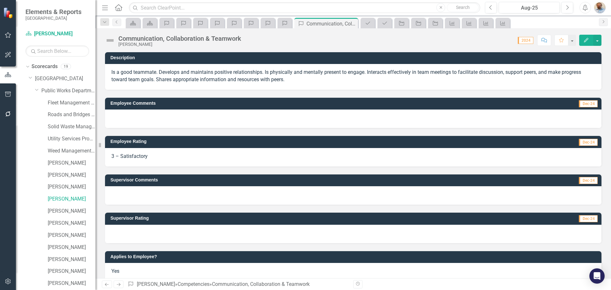
click at [139, 236] on div at bounding box center [353, 234] width 497 height 18
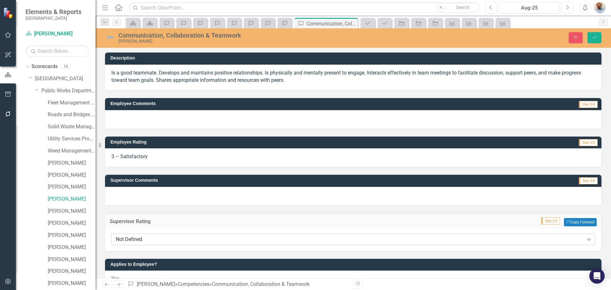
click at [142, 239] on div "Not Defined" at bounding box center [350, 239] width 468 height 7
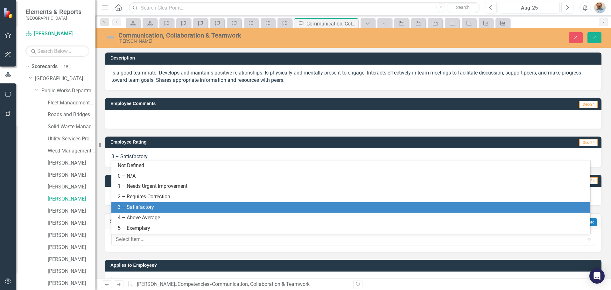
click at [146, 209] on div "3 – Satisfactory" at bounding box center [352, 207] width 469 height 7
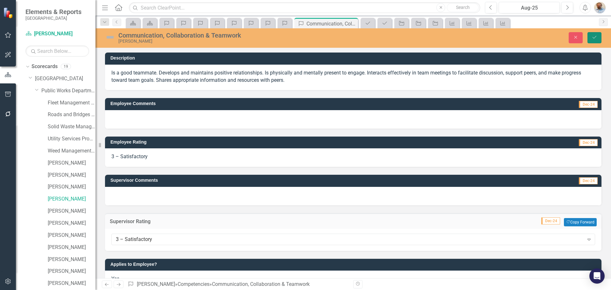
click at [595, 36] on icon "Save" at bounding box center [595, 37] width 6 height 4
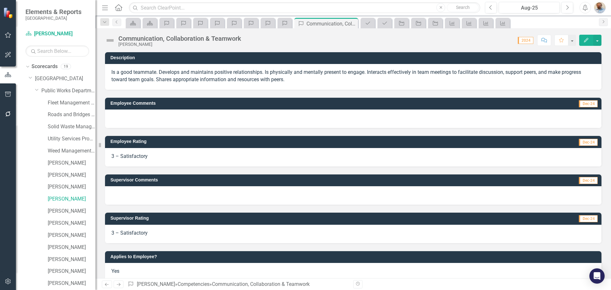
click at [119, 287] on icon "Next" at bounding box center [118, 284] width 5 height 4
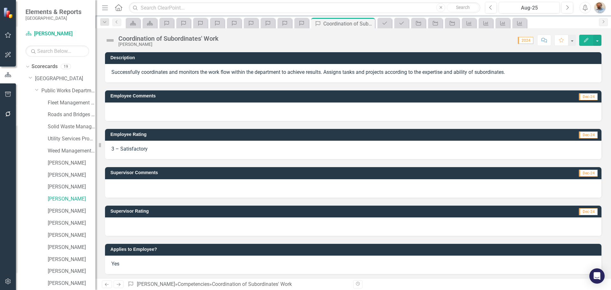
click at [160, 228] on div at bounding box center [353, 227] width 497 height 18
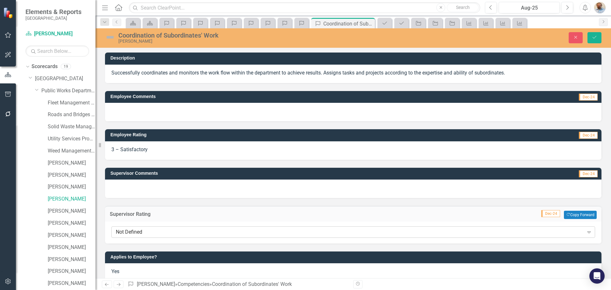
click at [154, 229] on div "Not Defined" at bounding box center [350, 232] width 468 height 7
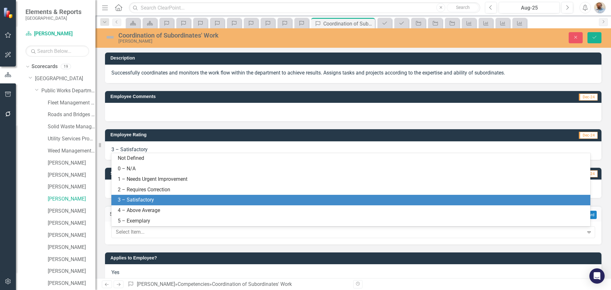
click at [151, 202] on div "3 – Satisfactory" at bounding box center [352, 200] width 469 height 7
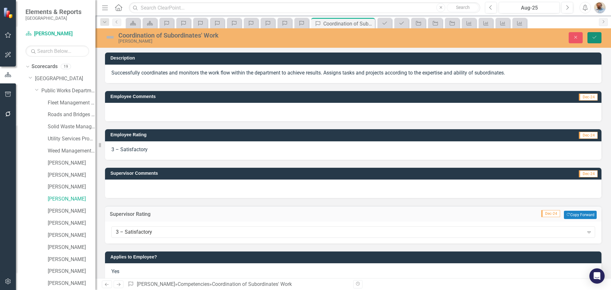
click at [594, 40] on button "Save" at bounding box center [595, 37] width 14 height 11
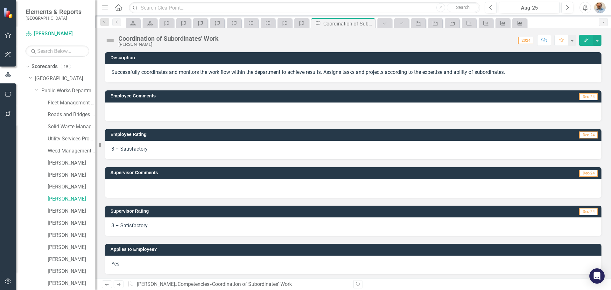
click at [119, 286] on icon "Next" at bounding box center [118, 284] width 5 height 4
click at [155, 218] on div at bounding box center [353, 227] width 497 height 18
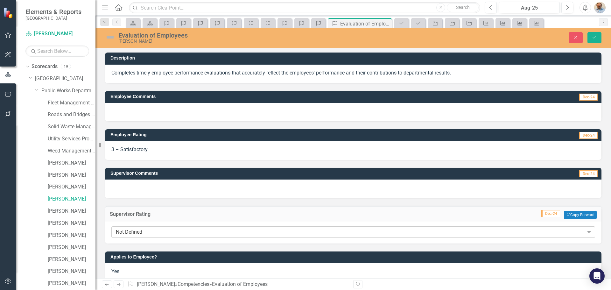
click at [155, 230] on div "Not Defined" at bounding box center [350, 232] width 468 height 7
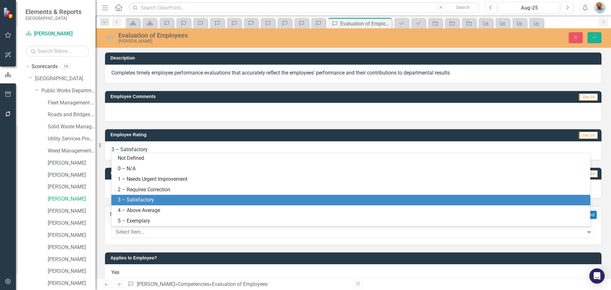
click at [160, 198] on div "3 – Satisfactory" at bounding box center [352, 200] width 469 height 7
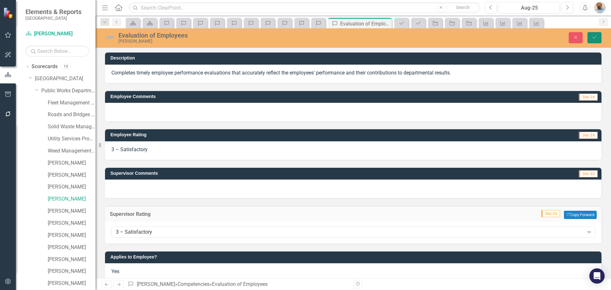
click at [597, 34] on button "Save" at bounding box center [595, 37] width 14 height 11
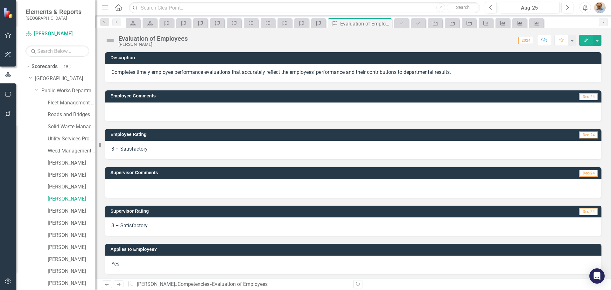
click at [118, 283] on icon "Next" at bounding box center [118, 284] width 5 height 4
click at [158, 221] on div at bounding box center [353, 227] width 497 height 18
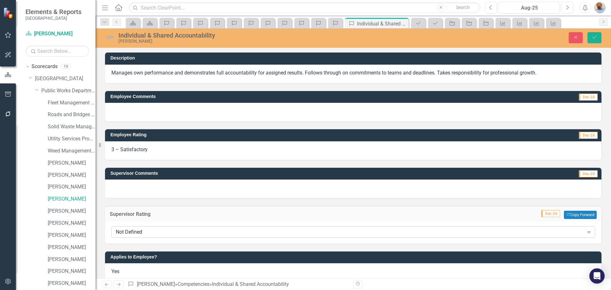
click at [154, 232] on div "Not Defined" at bounding box center [350, 232] width 468 height 7
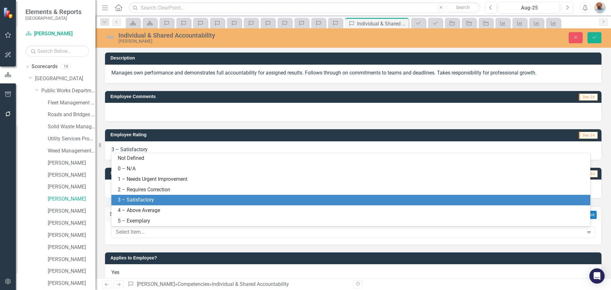
click at [161, 203] on div "3 – Satisfactory" at bounding box center [352, 200] width 469 height 7
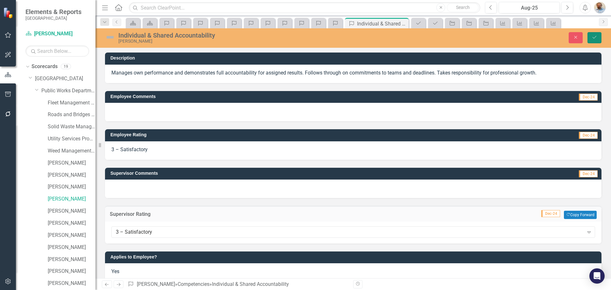
click at [594, 35] on button "Save" at bounding box center [595, 37] width 14 height 11
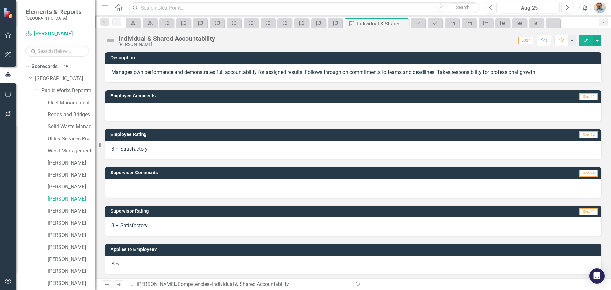
click at [122, 284] on link "Next" at bounding box center [119, 285] width 10 height 8
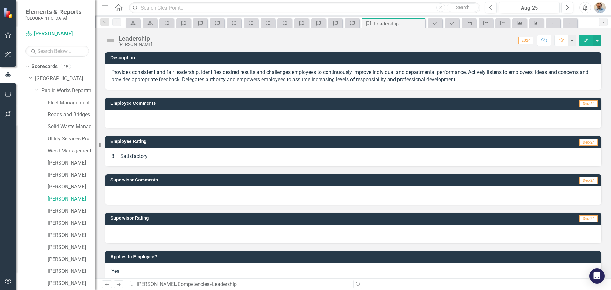
click at [141, 234] on div at bounding box center [353, 234] width 497 height 18
click at [140, 234] on div at bounding box center [353, 234] width 497 height 18
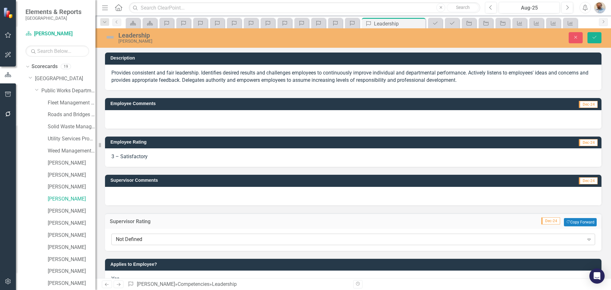
click at [144, 237] on div "Not Defined" at bounding box center [350, 239] width 468 height 7
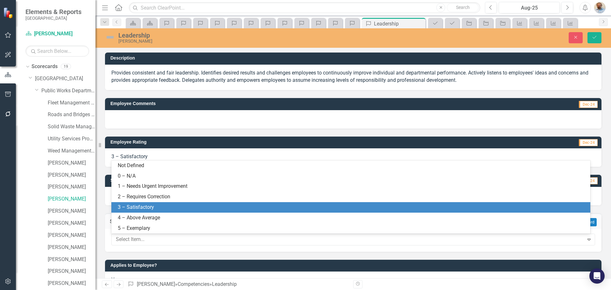
click at [148, 204] on div "3 – Satisfactory" at bounding box center [352, 207] width 469 height 7
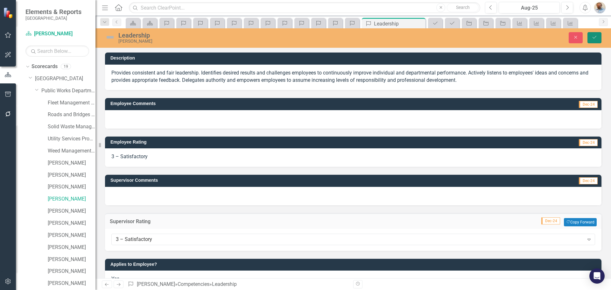
click at [595, 37] on icon "Save" at bounding box center [595, 37] width 6 height 4
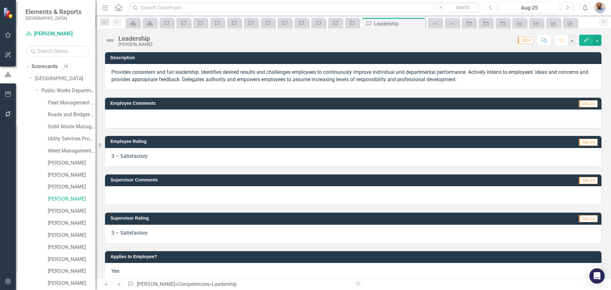
click at [120, 286] on icon "Next" at bounding box center [118, 284] width 5 height 4
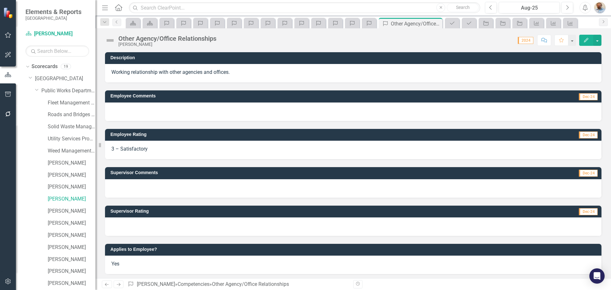
click at [136, 226] on div at bounding box center [353, 227] width 497 height 18
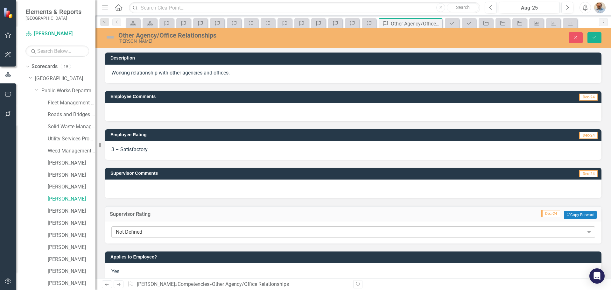
click at [138, 236] on div "Not Defined Expand" at bounding box center [353, 231] width 484 height 11
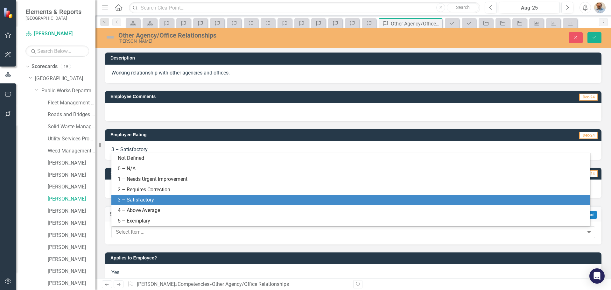
click at [145, 204] on div "3 – Satisfactory" at bounding box center [352, 200] width 469 height 7
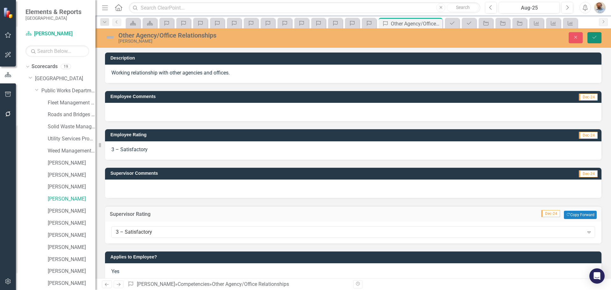
click at [594, 37] on icon "Save" at bounding box center [595, 37] width 6 height 4
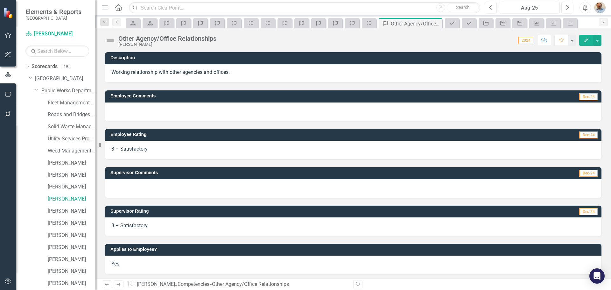
click at [120, 283] on icon "Next" at bounding box center [118, 284] width 5 height 4
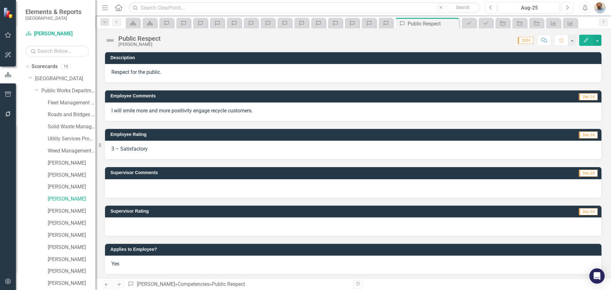
click at [155, 230] on div at bounding box center [353, 227] width 497 height 18
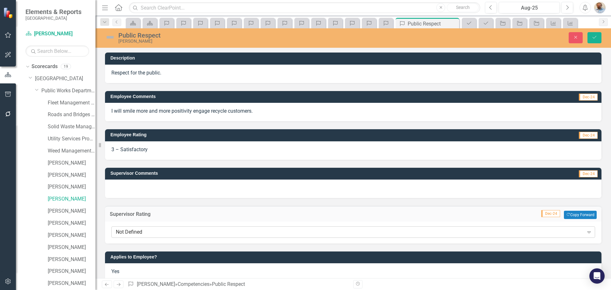
click at [155, 236] on div "Not Defined Expand" at bounding box center [353, 231] width 484 height 11
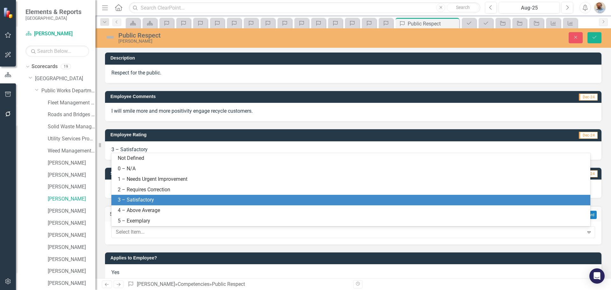
click at [160, 203] on div "3 – Satisfactory" at bounding box center [352, 200] width 469 height 7
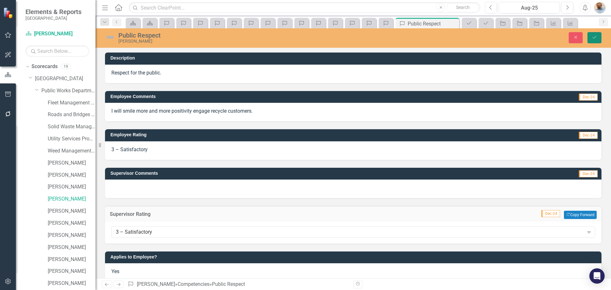
click at [597, 41] on button "Save" at bounding box center [595, 37] width 14 height 11
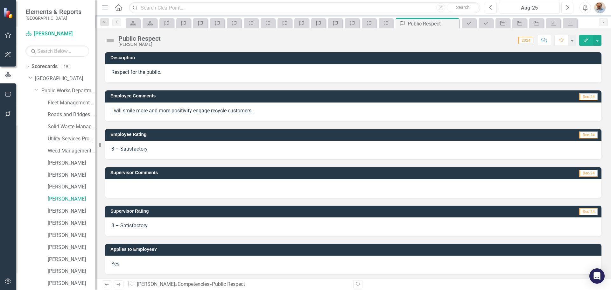
click at [120, 284] on icon at bounding box center [119, 284] width 4 height 3
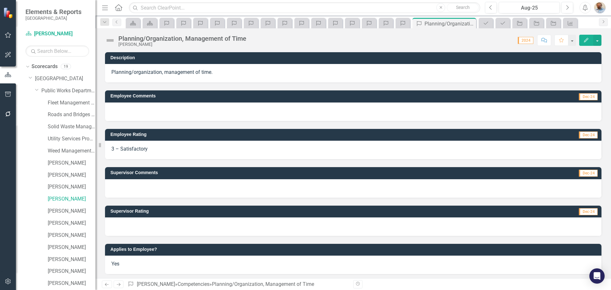
click at [182, 226] on div at bounding box center [353, 227] width 497 height 18
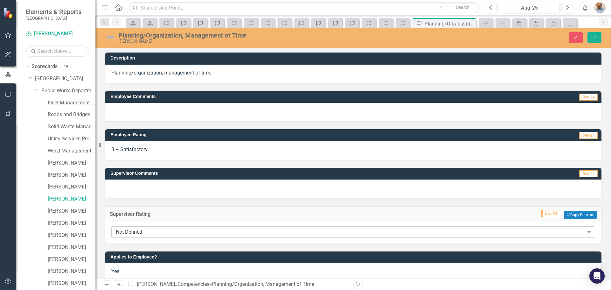
click at [185, 232] on div "Not Defined" at bounding box center [350, 232] width 468 height 7
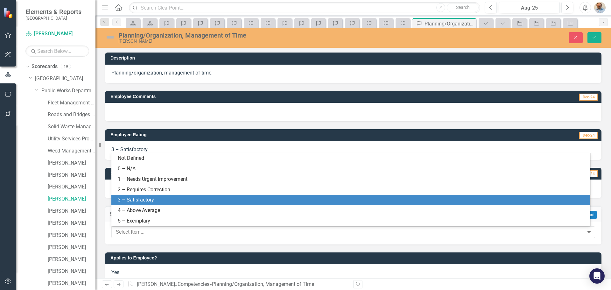
click at [182, 201] on div "3 – Satisfactory" at bounding box center [352, 200] width 469 height 7
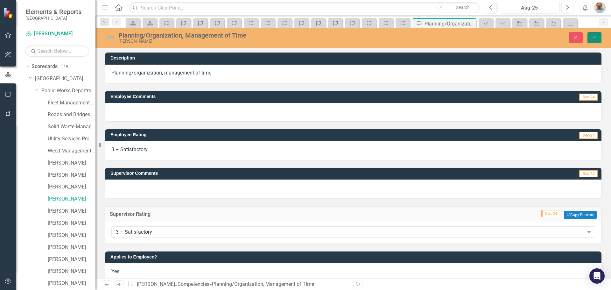
click at [593, 38] on icon "Save" at bounding box center [595, 37] width 6 height 4
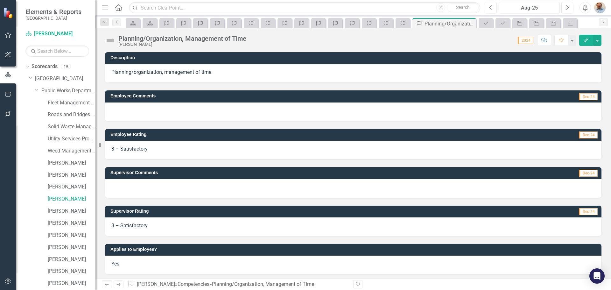
click at [120, 284] on icon at bounding box center [119, 284] width 4 height 3
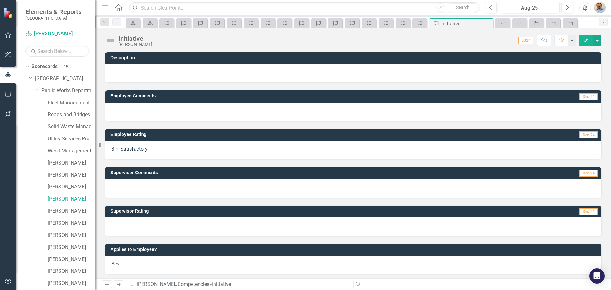
click at [155, 230] on div at bounding box center [353, 227] width 497 height 18
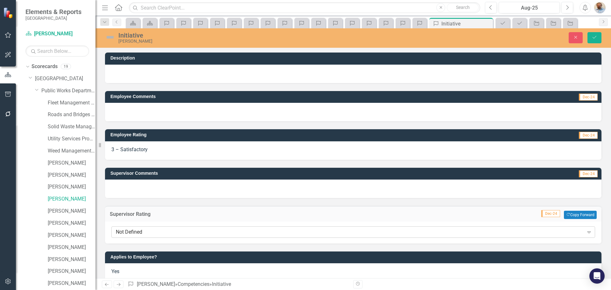
click at [155, 236] on div "Not Defined" at bounding box center [350, 232] width 468 height 7
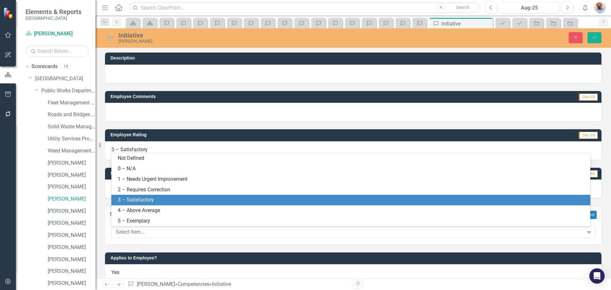
click at [160, 204] on div "3 – Satisfactory" at bounding box center [352, 200] width 469 height 7
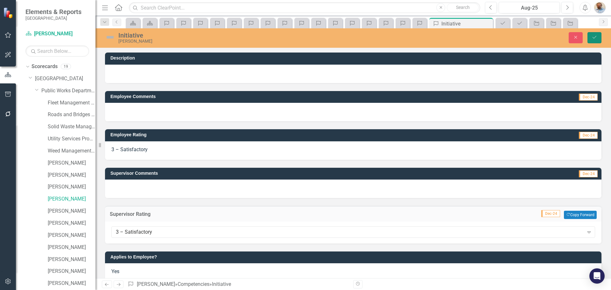
click at [597, 40] on button "Save" at bounding box center [595, 37] width 14 height 11
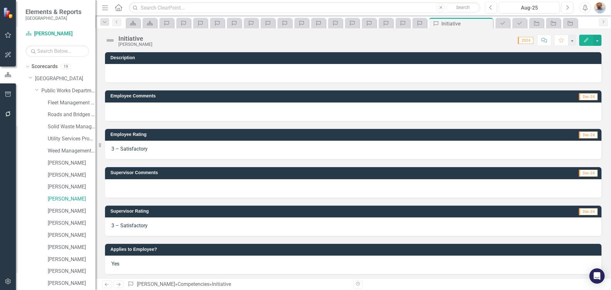
click at [118, 284] on icon "Next" at bounding box center [118, 284] width 5 height 4
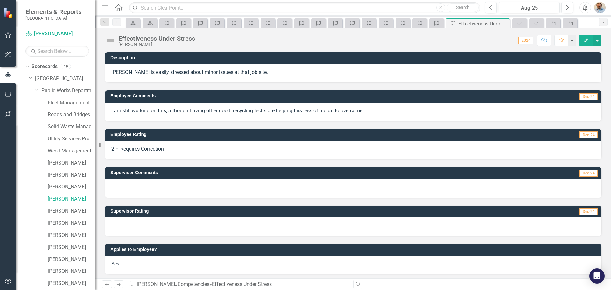
click at [147, 226] on div at bounding box center [353, 227] width 497 height 18
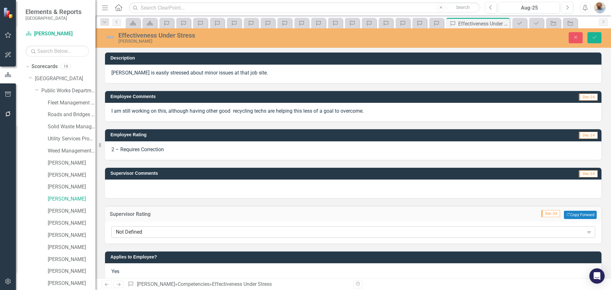
click at [152, 231] on div "Not Defined" at bounding box center [350, 232] width 468 height 7
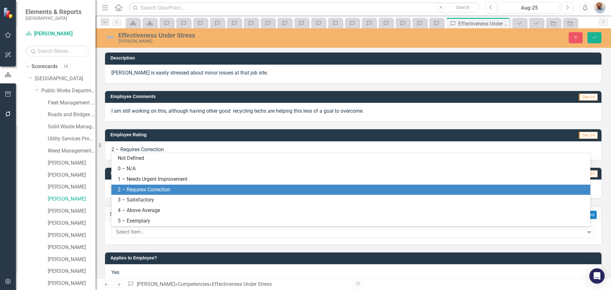
click at [160, 187] on div "2 – Requires Correction" at bounding box center [352, 189] width 469 height 7
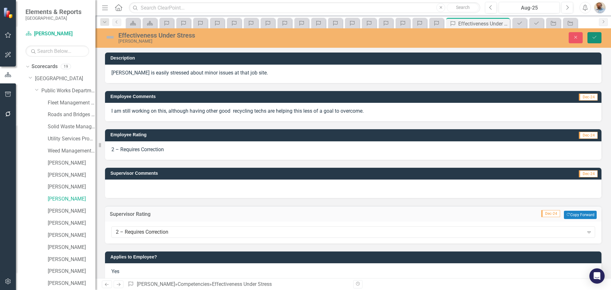
click at [596, 39] on icon "Save" at bounding box center [595, 37] width 6 height 4
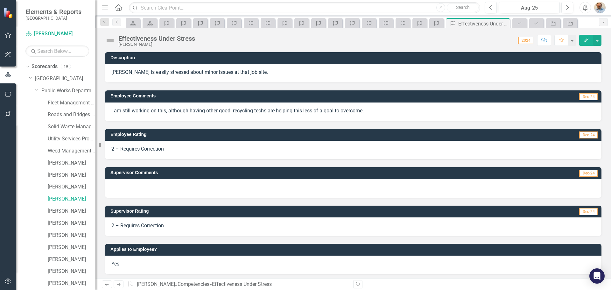
click at [121, 285] on icon "Next" at bounding box center [118, 284] width 5 height 4
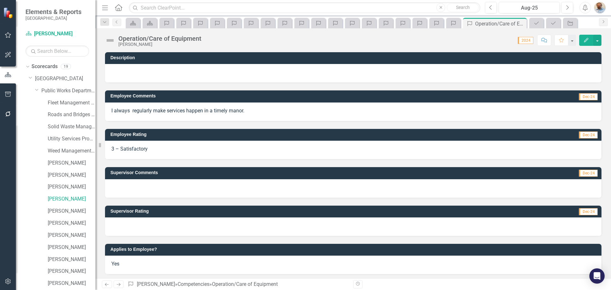
click at [155, 226] on div at bounding box center [353, 227] width 497 height 18
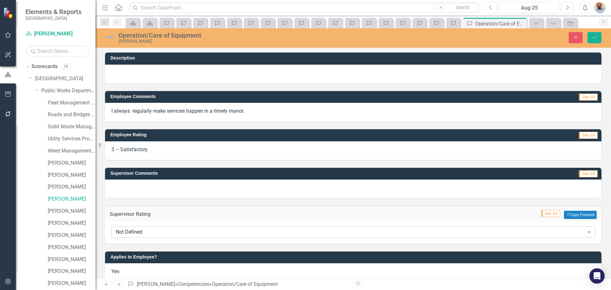
click at [141, 232] on div "Not Defined" at bounding box center [350, 232] width 468 height 7
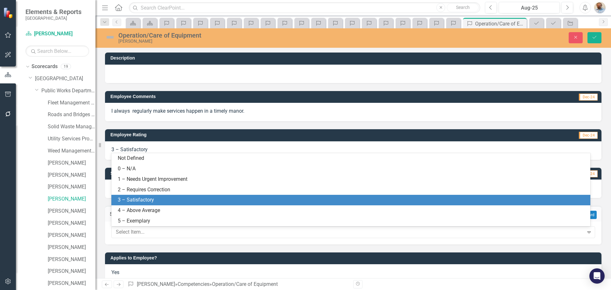
click at [148, 200] on div "3 – Satisfactory" at bounding box center [352, 200] width 469 height 7
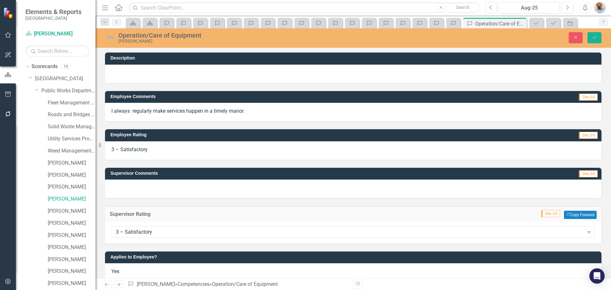
click at [150, 183] on div at bounding box center [353, 189] width 497 height 18
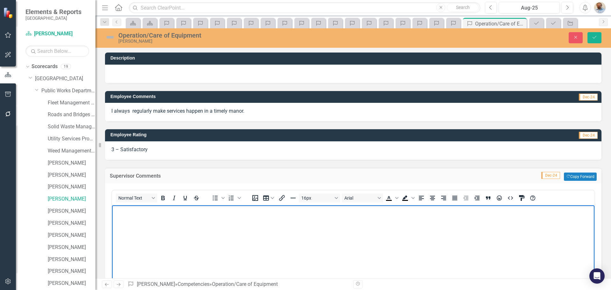
click at [148, 221] on body "Rich Text Area. Press ALT-0 for help." at bounding box center [353, 253] width 483 height 96
click at [596, 39] on icon "Save" at bounding box center [595, 37] width 6 height 4
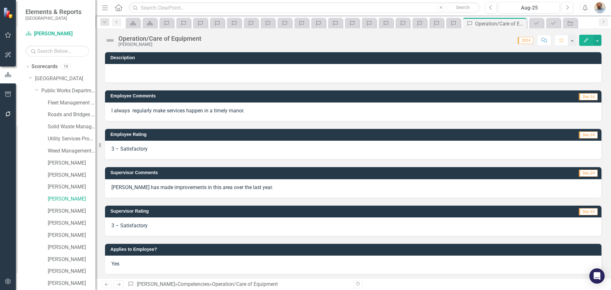
click at [120, 286] on icon "Next" at bounding box center [118, 284] width 5 height 4
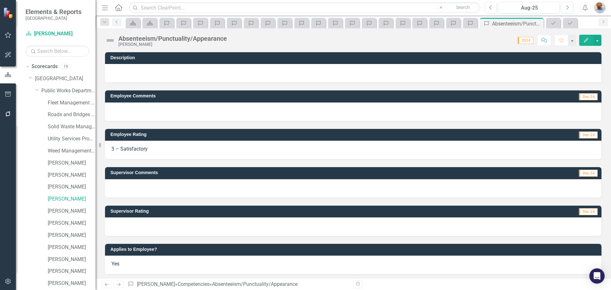
click at [133, 231] on div at bounding box center [353, 227] width 497 height 18
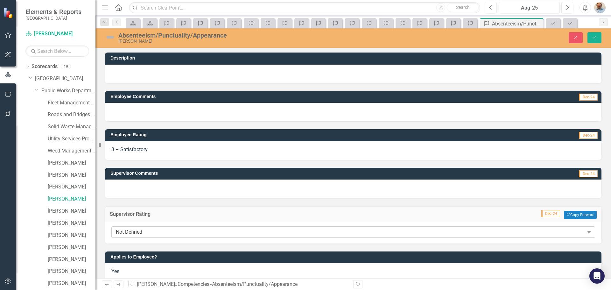
click at [140, 232] on div "Not Defined" at bounding box center [350, 232] width 468 height 7
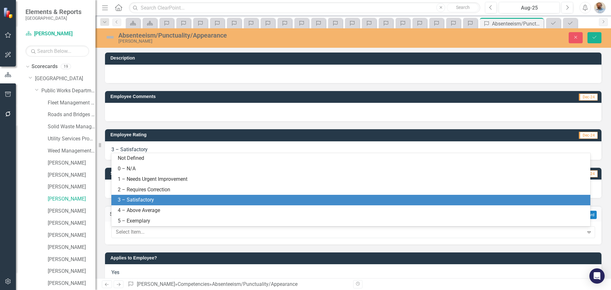
click at [147, 198] on div "3 – Satisfactory" at bounding box center [352, 200] width 469 height 7
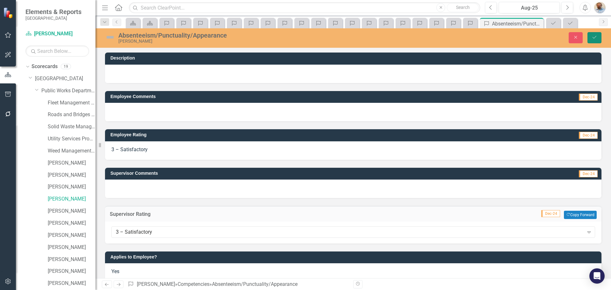
click at [593, 34] on button "Save" at bounding box center [595, 37] width 14 height 11
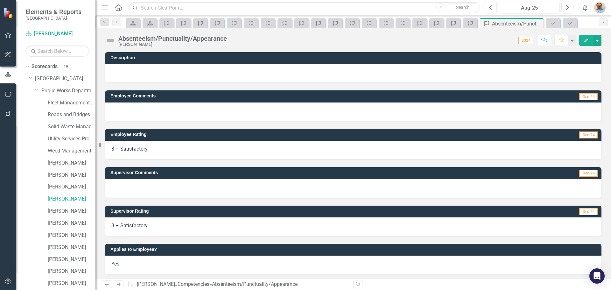
click at [115, 286] on link "Next" at bounding box center [119, 285] width 10 height 8
click at [139, 227] on div at bounding box center [353, 227] width 497 height 18
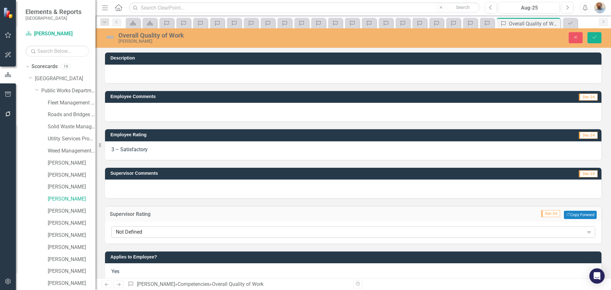
click at [139, 234] on div "Not Defined" at bounding box center [350, 232] width 468 height 7
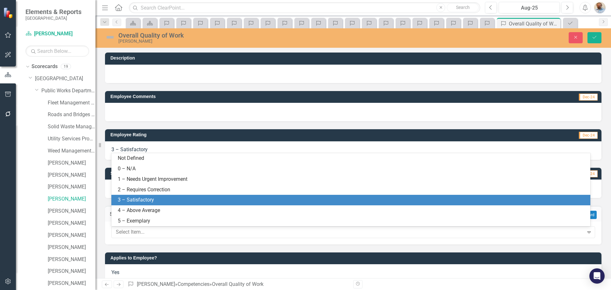
click at [140, 196] on div "3 – Satisfactory" at bounding box center [350, 200] width 479 height 11
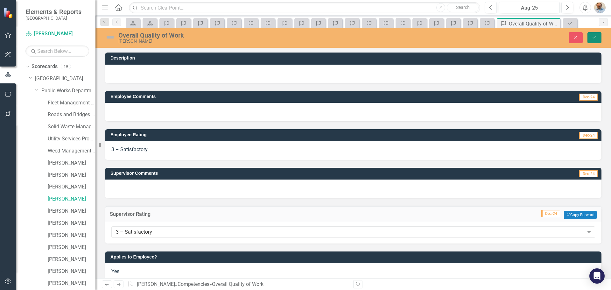
click at [600, 36] on button "Save" at bounding box center [595, 37] width 14 height 11
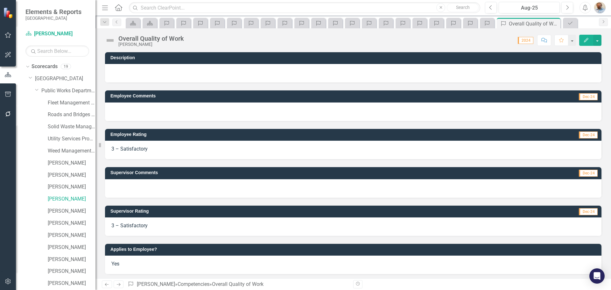
click at [121, 281] on link "Next" at bounding box center [119, 285] width 10 height 8
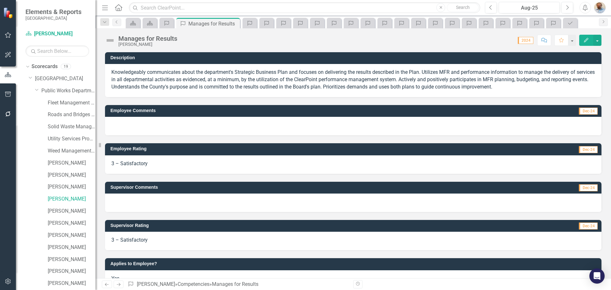
click at [108, 283] on icon "Previous" at bounding box center [106, 284] width 5 height 4
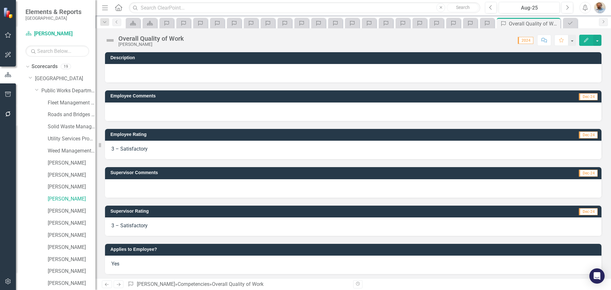
click at [121, 283] on icon "Next" at bounding box center [118, 284] width 5 height 4
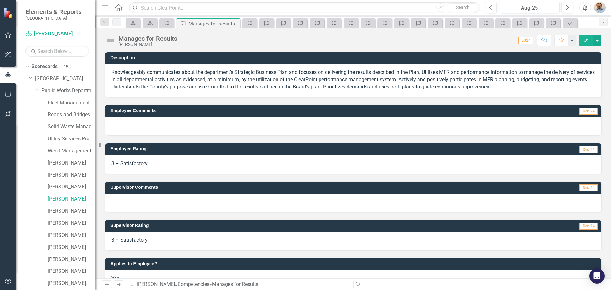
click at [121, 283] on icon "Next" at bounding box center [118, 284] width 5 height 4
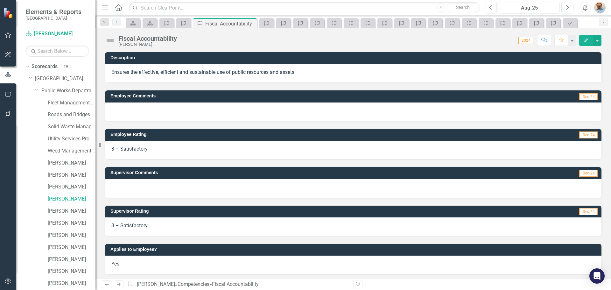
click at [121, 283] on icon "Next" at bounding box center [118, 284] width 5 height 4
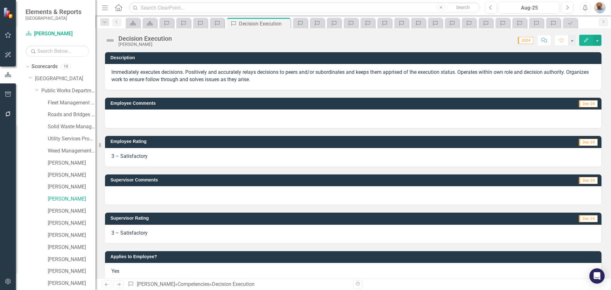
click at [121, 283] on icon "Next" at bounding box center [118, 284] width 5 height 4
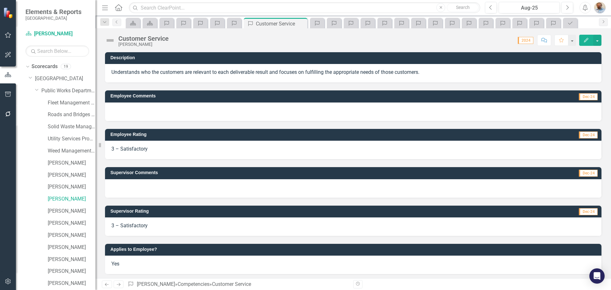
click at [121, 283] on icon "Next" at bounding box center [118, 284] width 5 height 4
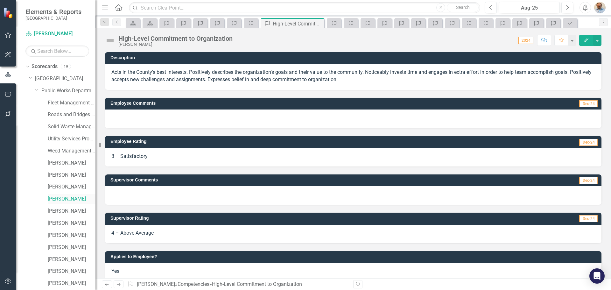
click at [61, 198] on link "[PERSON_NAME]" at bounding box center [72, 199] width 48 height 7
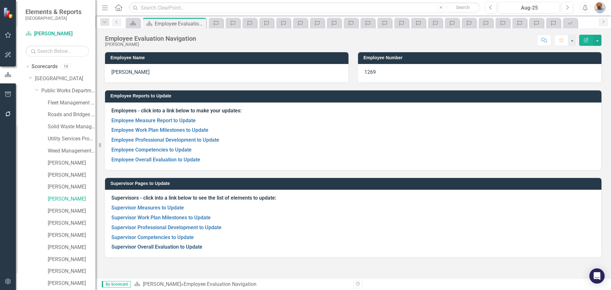
click at [135, 248] on link "Supervisor Overall Evaluation to Update" at bounding box center [156, 247] width 91 height 6
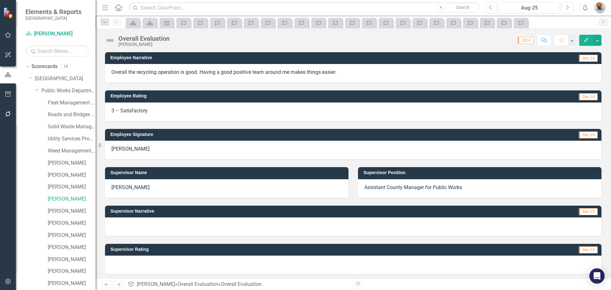
click at [160, 268] on div at bounding box center [353, 265] width 497 height 18
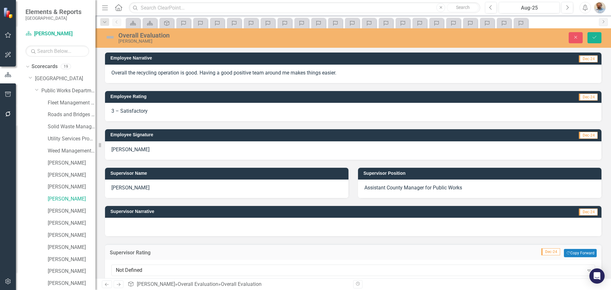
click at [160, 268] on div "Not Defined" at bounding box center [350, 270] width 468 height 7
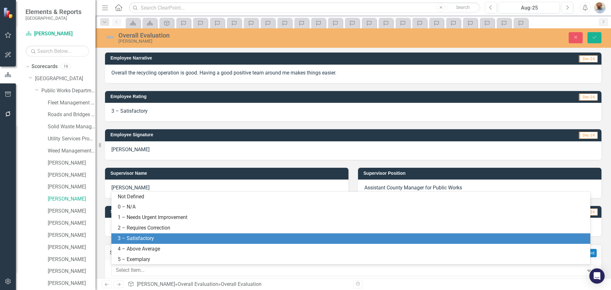
click at [153, 239] on div "3 – Satisfactory" at bounding box center [352, 238] width 469 height 7
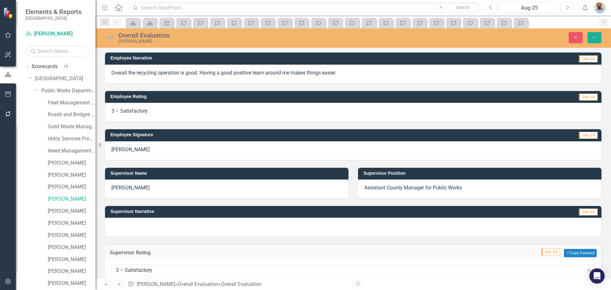
click at [151, 228] on div at bounding box center [353, 227] width 497 height 18
click at [159, 228] on div at bounding box center [353, 227] width 497 height 18
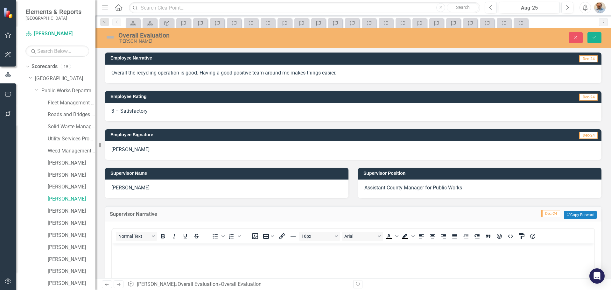
click at [145, 266] on body "Rich Text Area. Press ALT-0 for help." at bounding box center [353, 292] width 483 height 96
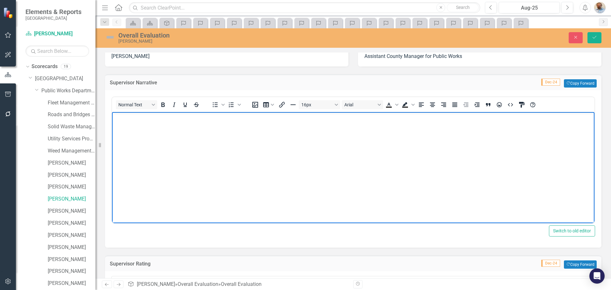
scroll to position [191, 0]
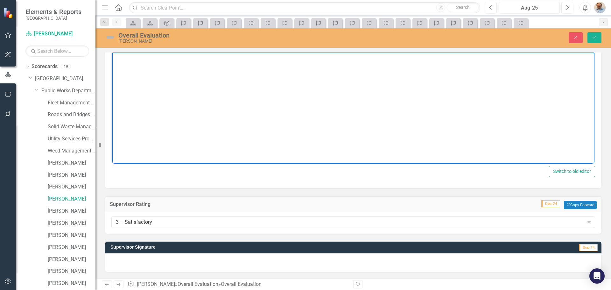
click at [204, 107] on body "Rich Text Area. Press ALT-0 for help." at bounding box center [353, 101] width 483 height 96
click at [284, 60] on p "[PERSON_NAME] has had a marked improvement in management and the state of the" at bounding box center [354, 58] width 480 height 8
click at [284, 59] on p "[PERSON_NAME] has had a marked improvement in management and the state of the" at bounding box center [354, 58] width 480 height 8
click at [353, 62] on body "[PERSON_NAME] has had a marked improvement in management and the state of the c…" at bounding box center [353, 101] width 483 height 96
click at [335, 59] on p "[PERSON_NAME] has had a marked improvement in management and the state of the c…" at bounding box center [354, 58] width 480 height 8
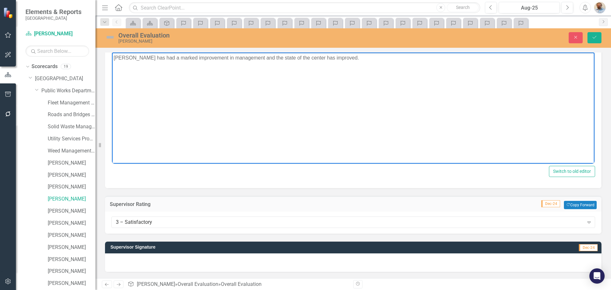
click at [238, 102] on body "[PERSON_NAME] has had a marked improvement in management and the state of the c…" at bounding box center [353, 101] width 483 height 96
click at [373, 67] on body "[PERSON_NAME] has had a marked improvement in management and the state of the c…" at bounding box center [353, 101] width 483 height 96
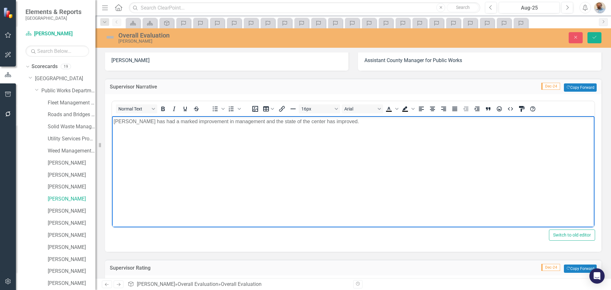
scroll to position [268, 0]
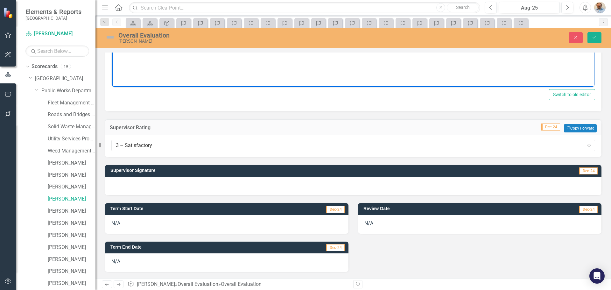
click at [221, 187] on div at bounding box center [353, 186] width 497 height 18
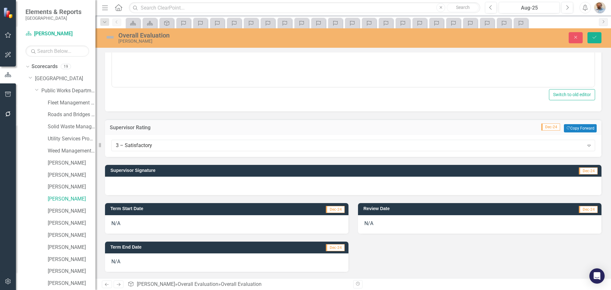
click at [221, 187] on div at bounding box center [353, 186] width 497 height 18
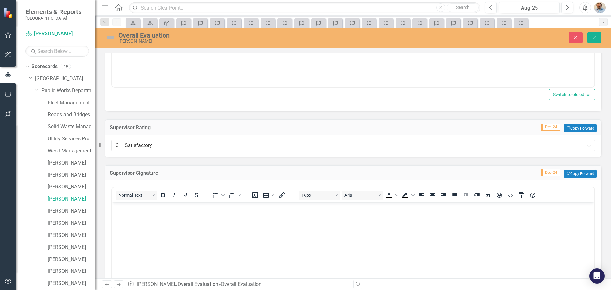
scroll to position [0, 0]
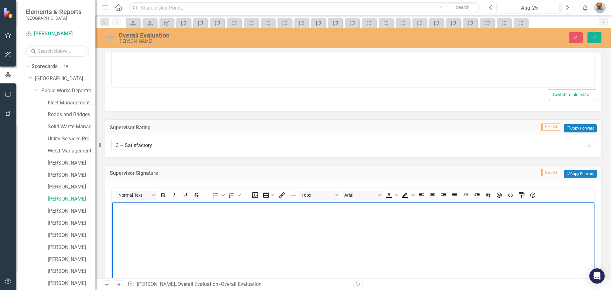
click at [219, 225] on body "Rich Text Area. Press ALT-0 for help." at bounding box center [353, 251] width 483 height 96
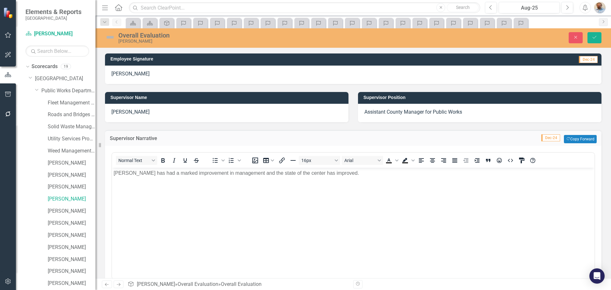
scroll to position [13, 0]
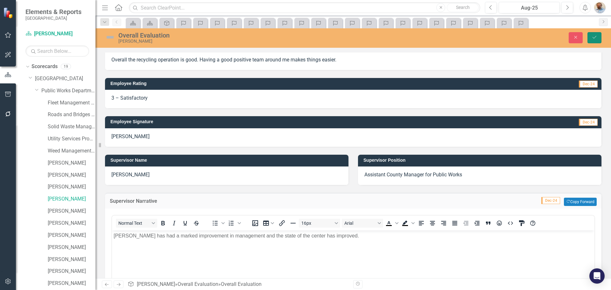
click at [595, 36] on icon "Save" at bounding box center [595, 37] width 6 height 4
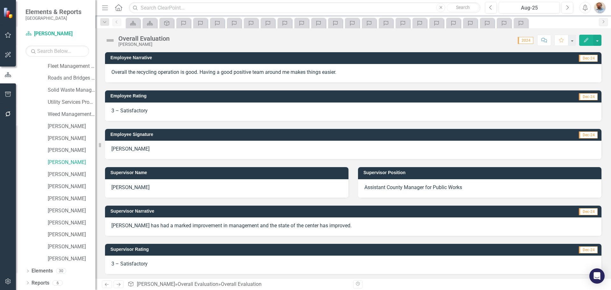
scroll to position [118, 0]
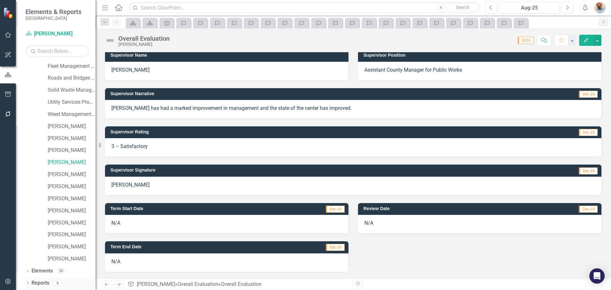
click at [41, 284] on link "Reports" at bounding box center [41, 283] width 18 height 7
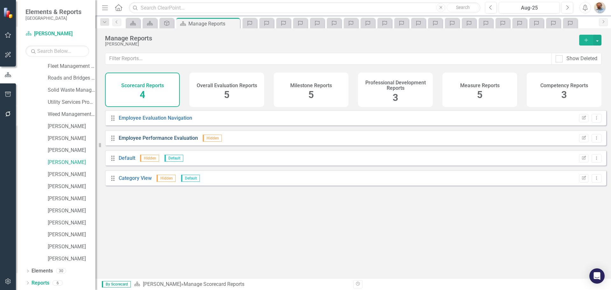
click at [160, 141] on link "Employee Performance Evaluation" at bounding box center [158, 138] width 79 height 6
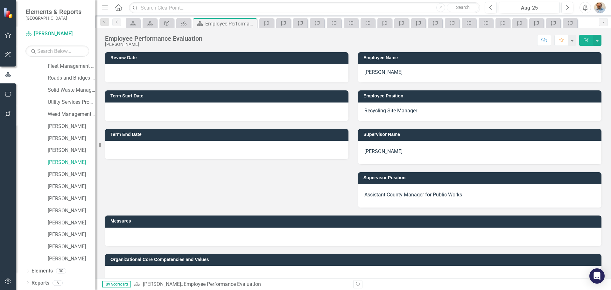
click at [599, 43] on button "button" at bounding box center [598, 40] width 8 height 11
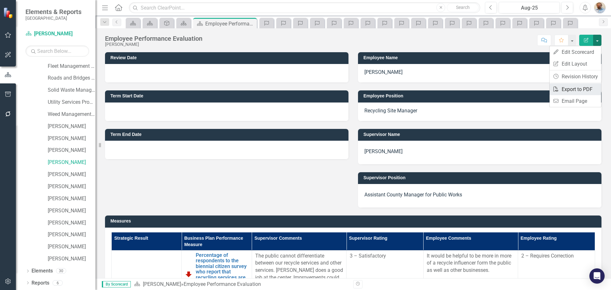
click at [583, 89] on link "PDF Export to PDF" at bounding box center [576, 89] width 52 height 12
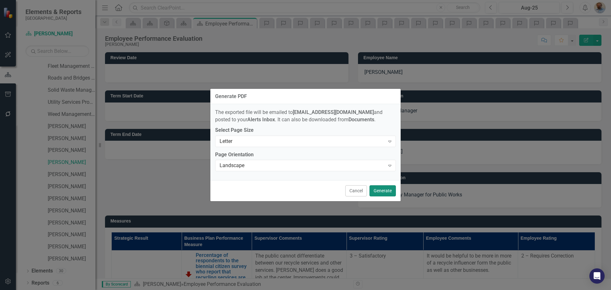
click at [385, 188] on button "Generate" at bounding box center [383, 190] width 26 height 11
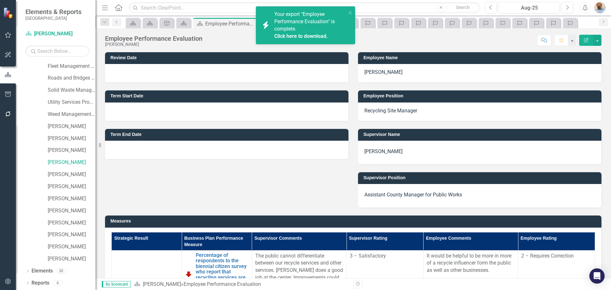
click at [301, 35] on link "Click here to download." at bounding box center [302, 36] width 54 height 6
